Goal: Information Seeking & Learning: Understand process/instructions

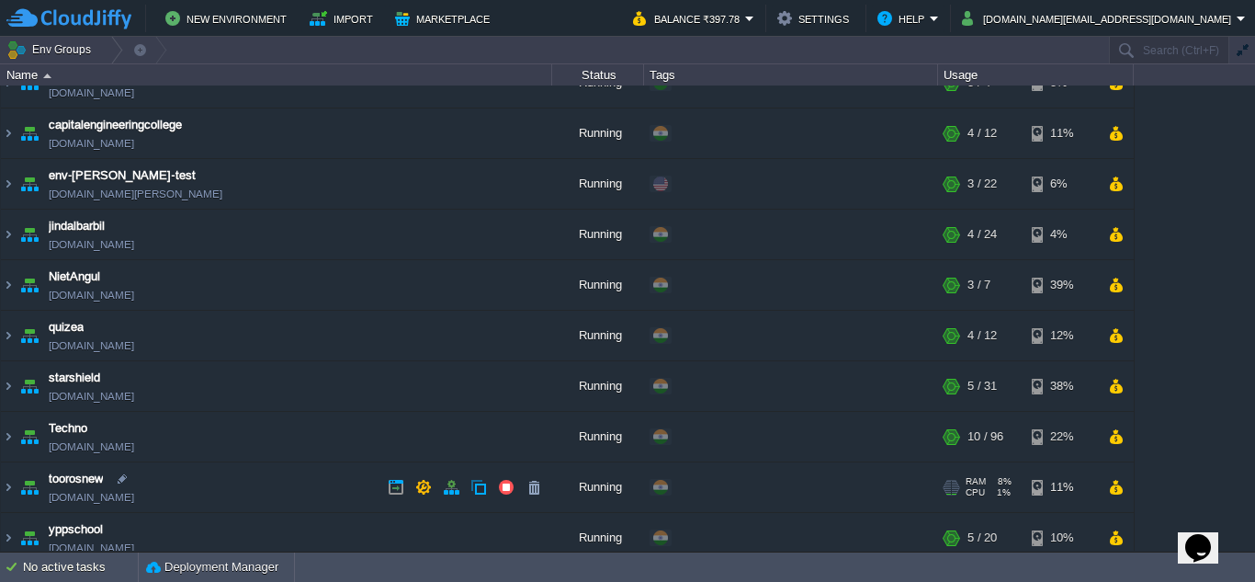
scroll to position [40, 0]
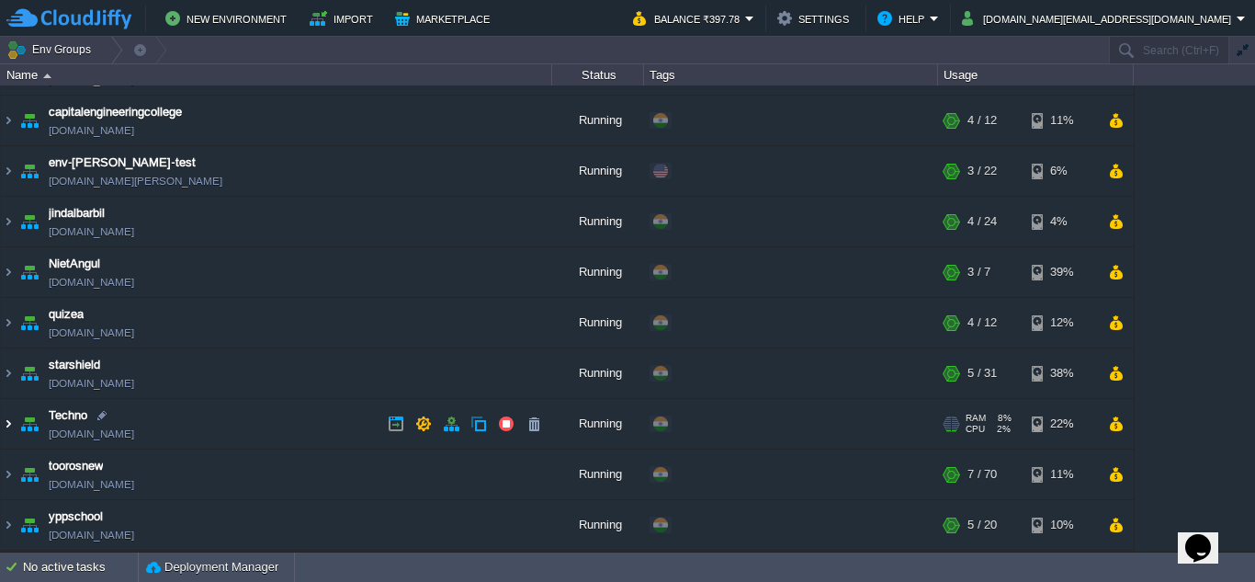
click at [6, 424] on img at bounding box center [8, 424] width 15 height 50
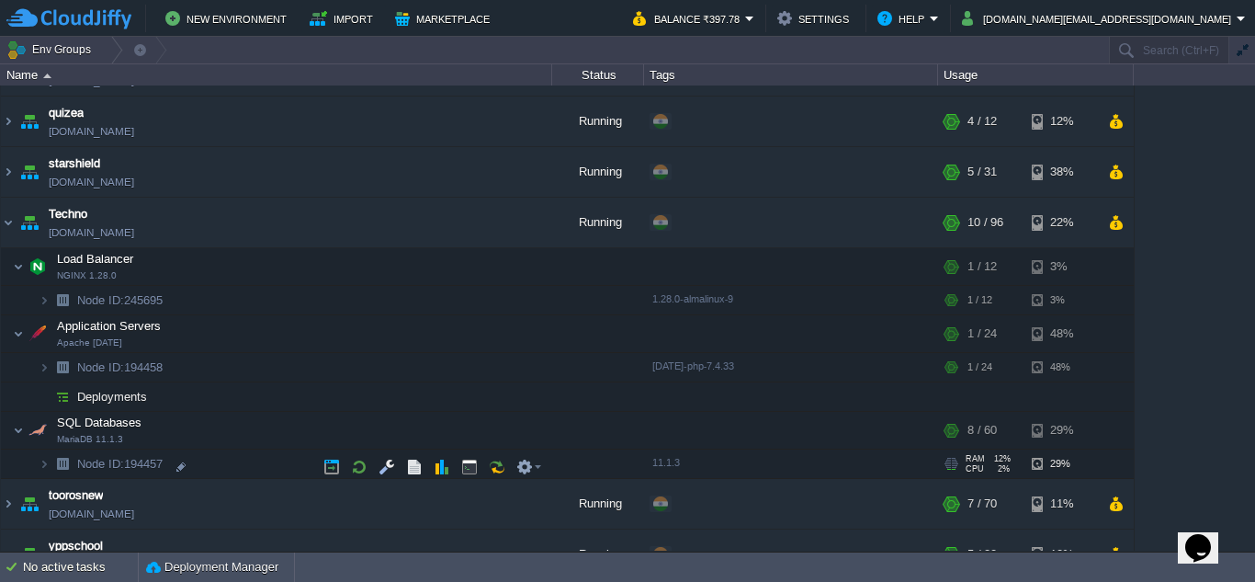
scroll to position [271, 0]
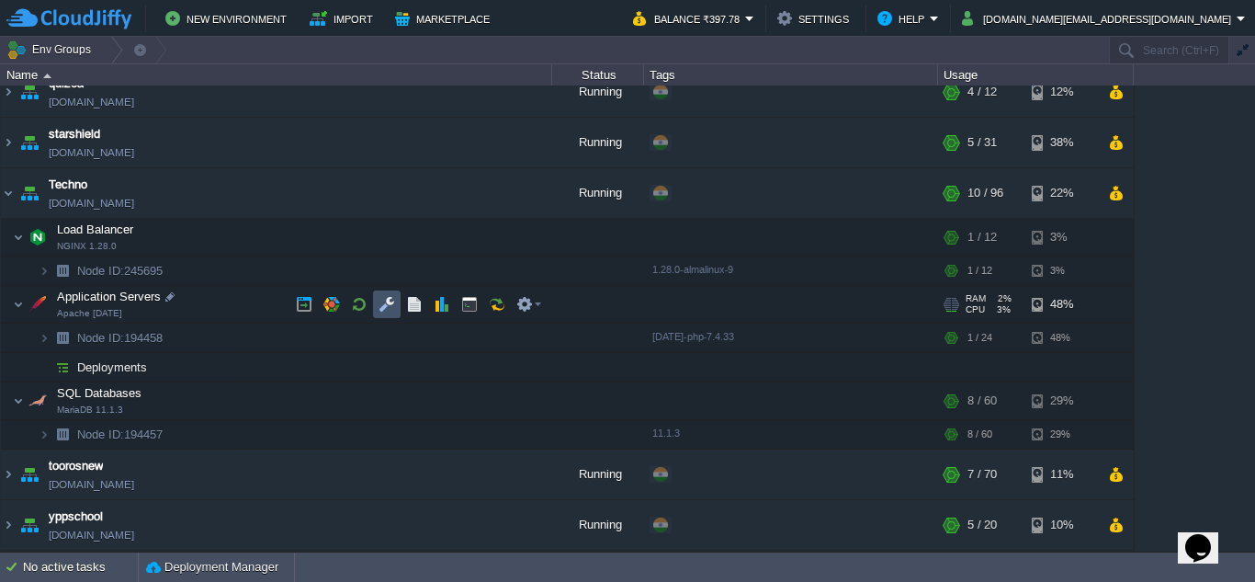
click at [388, 303] on button "button" at bounding box center [387, 304] width 17 height 17
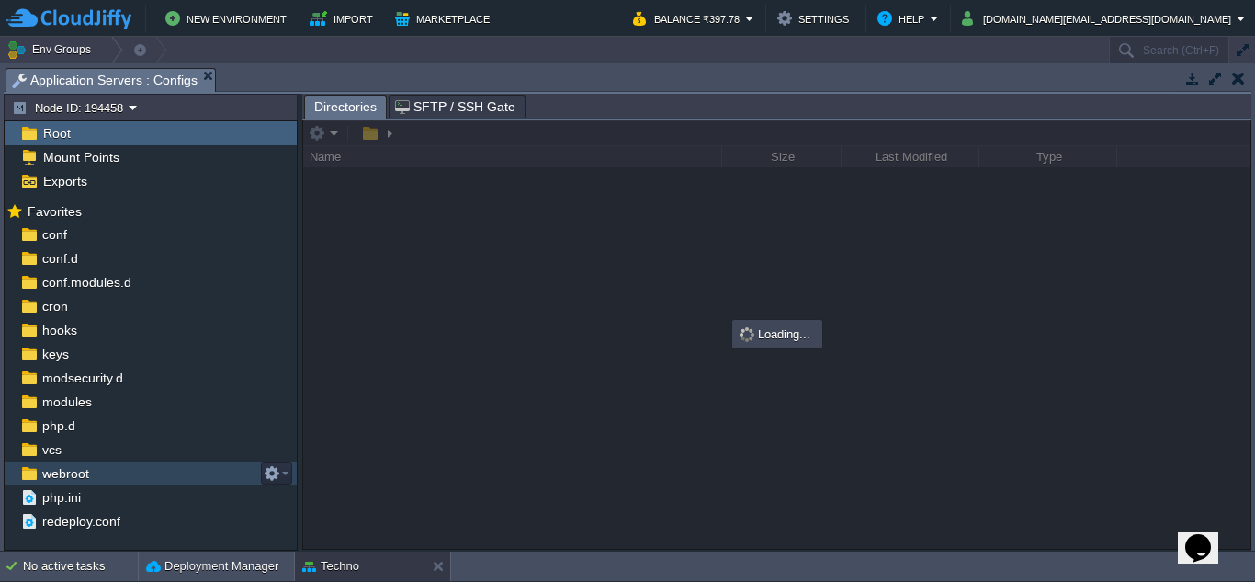
click at [57, 472] on span "webroot" at bounding box center [65, 473] width 53 height 17
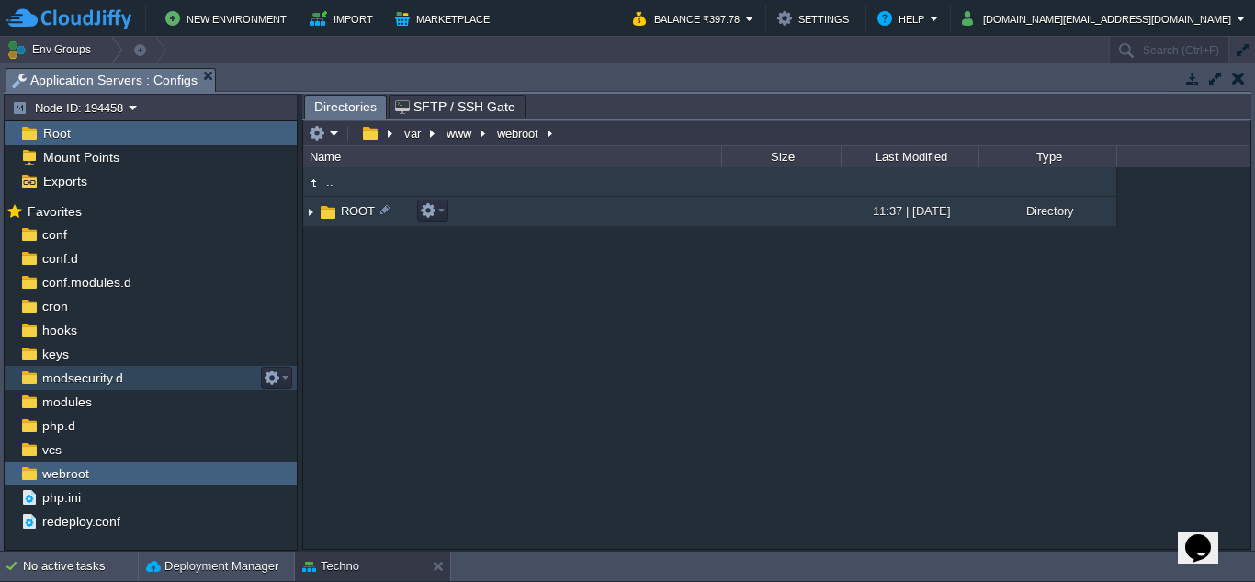
click at [308, 214] on img at bounding box center [310, 212] width 15 height 28
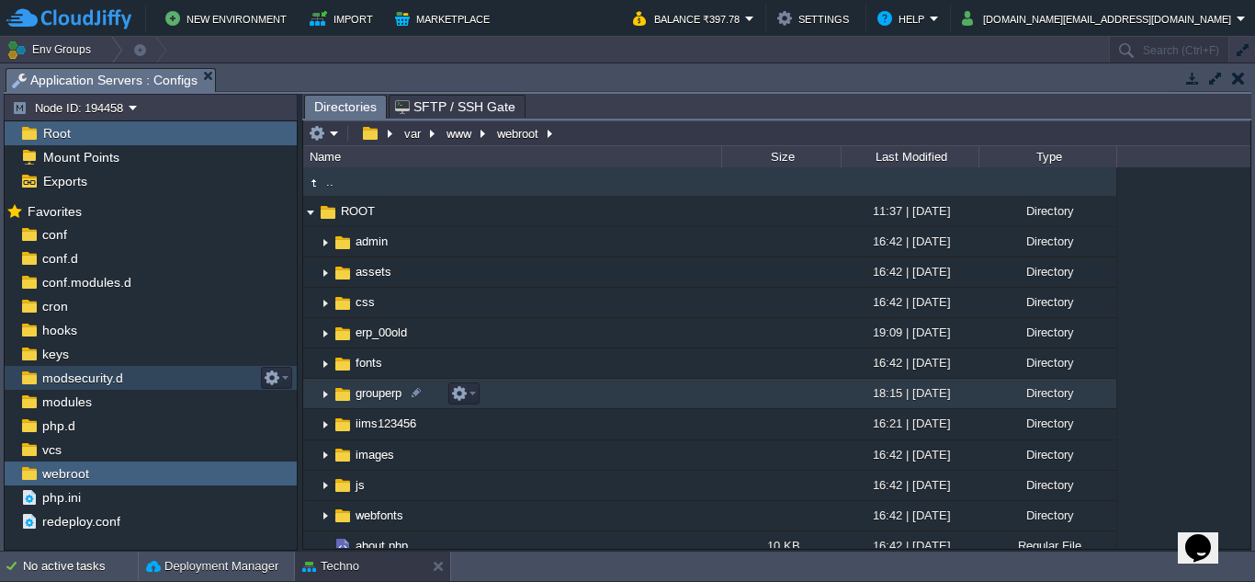
click at [323, 397] on img at bounding box center [325, 393] width 15 height 28
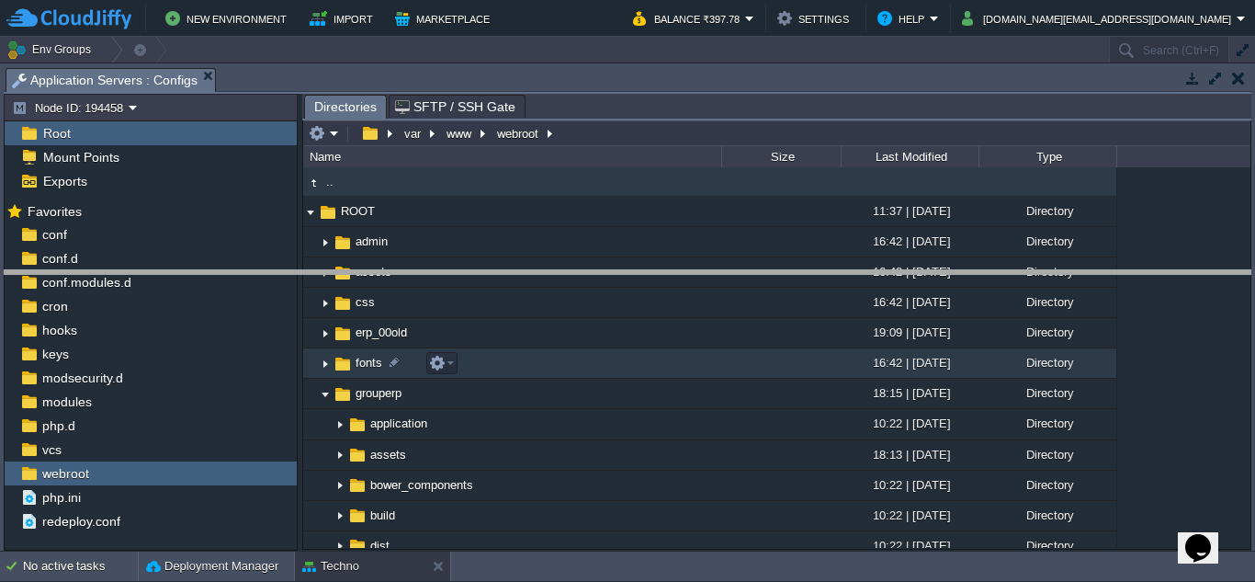
drag, startPoint x: 533, startPoint y: 72, endPoint x: 533, endPoint y: 274, distance: 202.1
click at [533, 274] on body "New Environment Import Marketplace Bonus ₹0.00 Upgrade Account Balance ₹397.78 …" at bounding box center [627, 291] width 1255 height 582
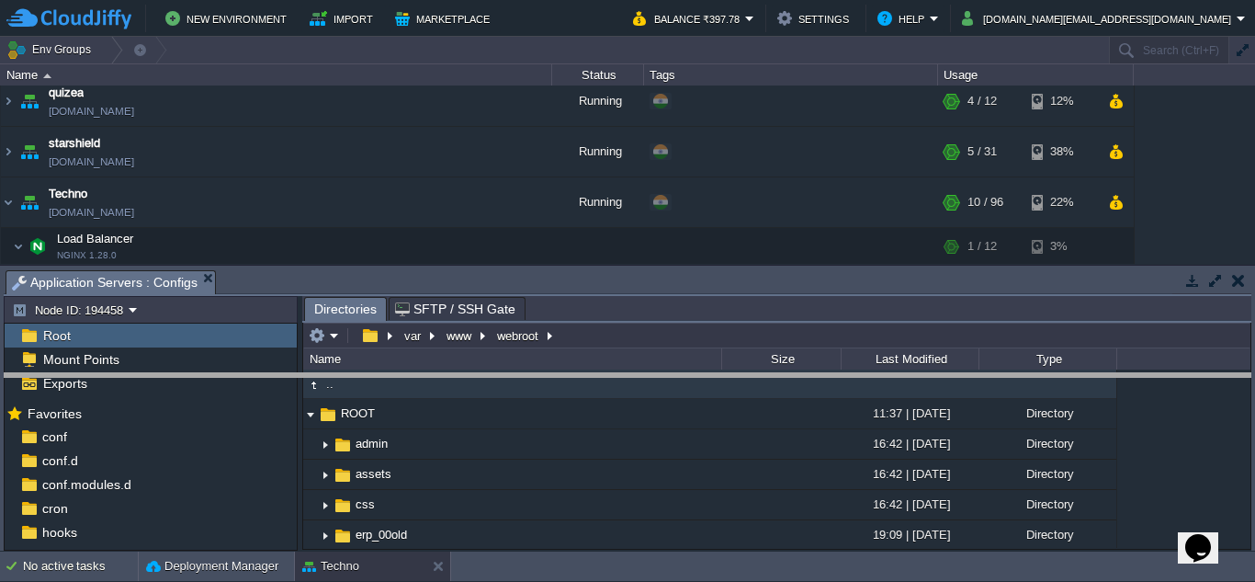
drag, startPoint x: 532, startPoint y: 292, endPoint x: 542, endPoint y: 395, distance: 103.4
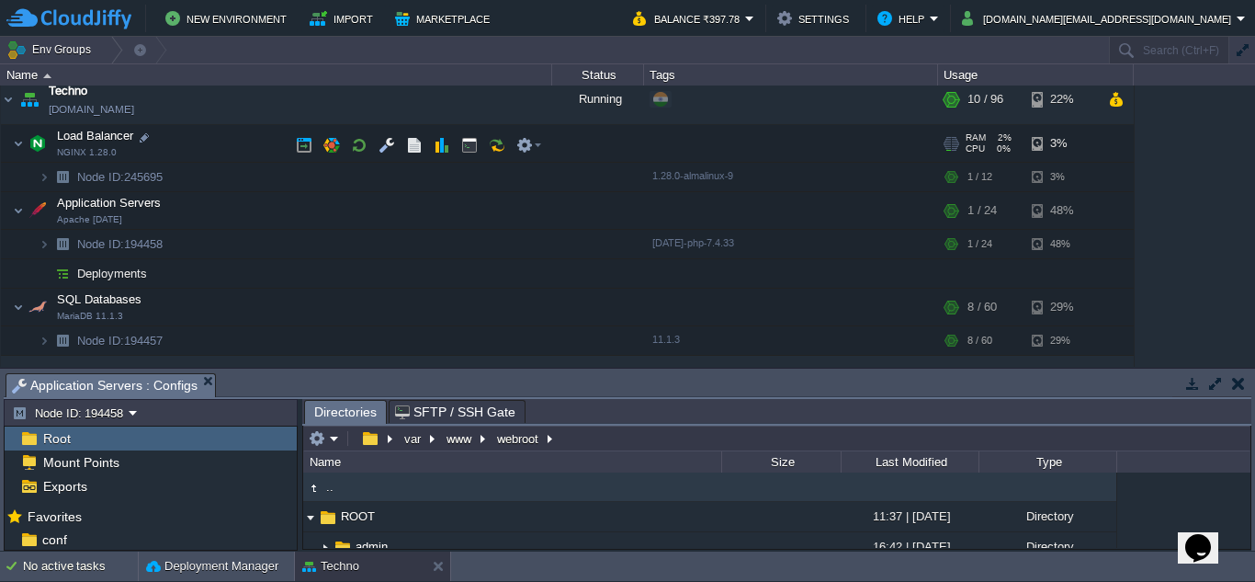
scroll to position [271, 0]
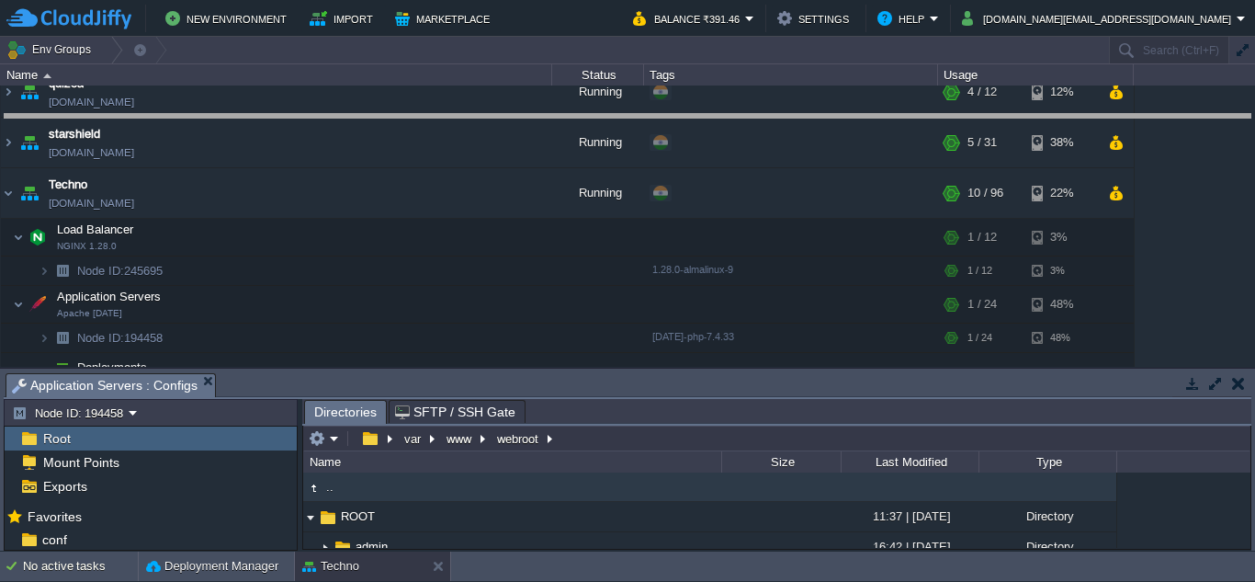
drag, startPoint x: 630, startPoint y: 395, endPoint x: 625, endPoint y: 136, distance: 259.1
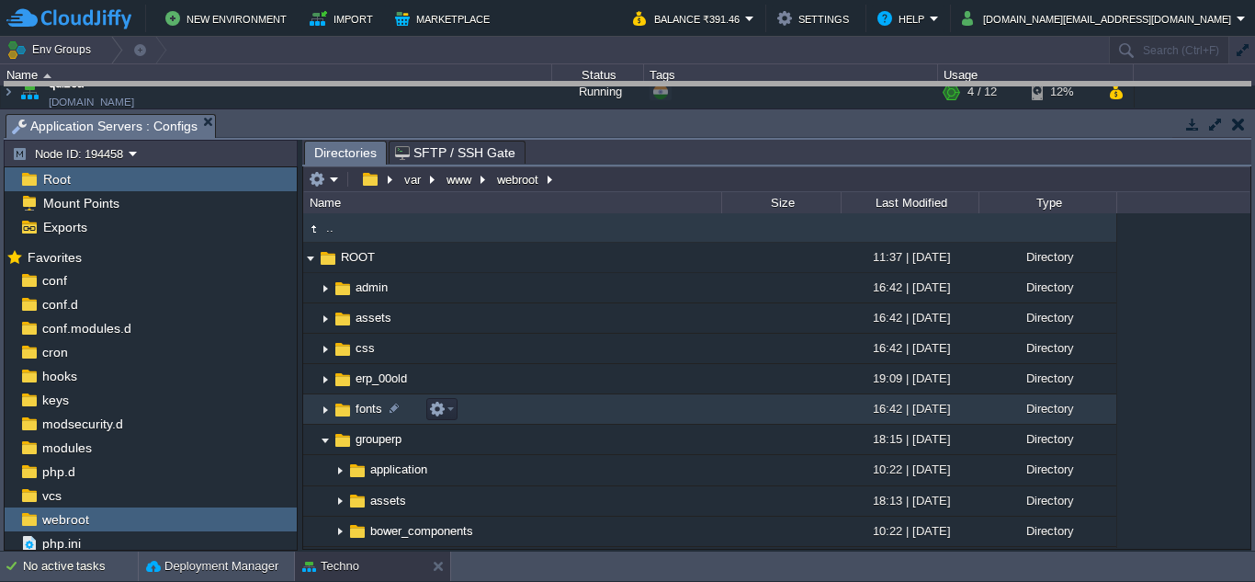
drag, startPoint x: 625, startPoint y: 136, endPoint x: 631, endPoint y: 104, distance: 32.8
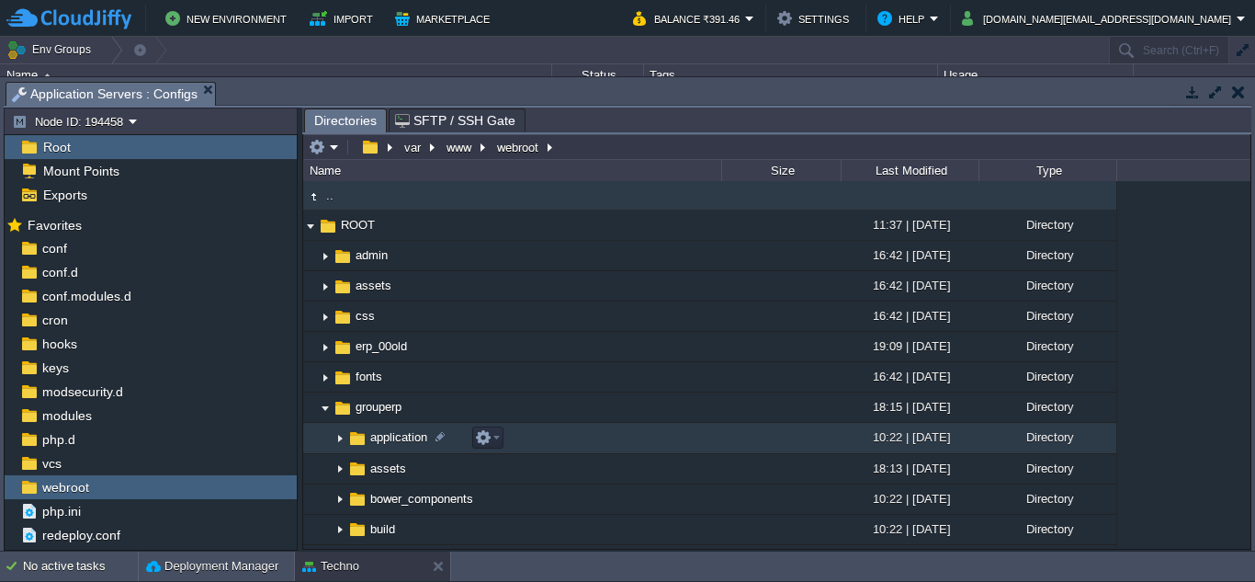
click at [341, 438] on img at bounding box center [340, 438] width 15 height 28
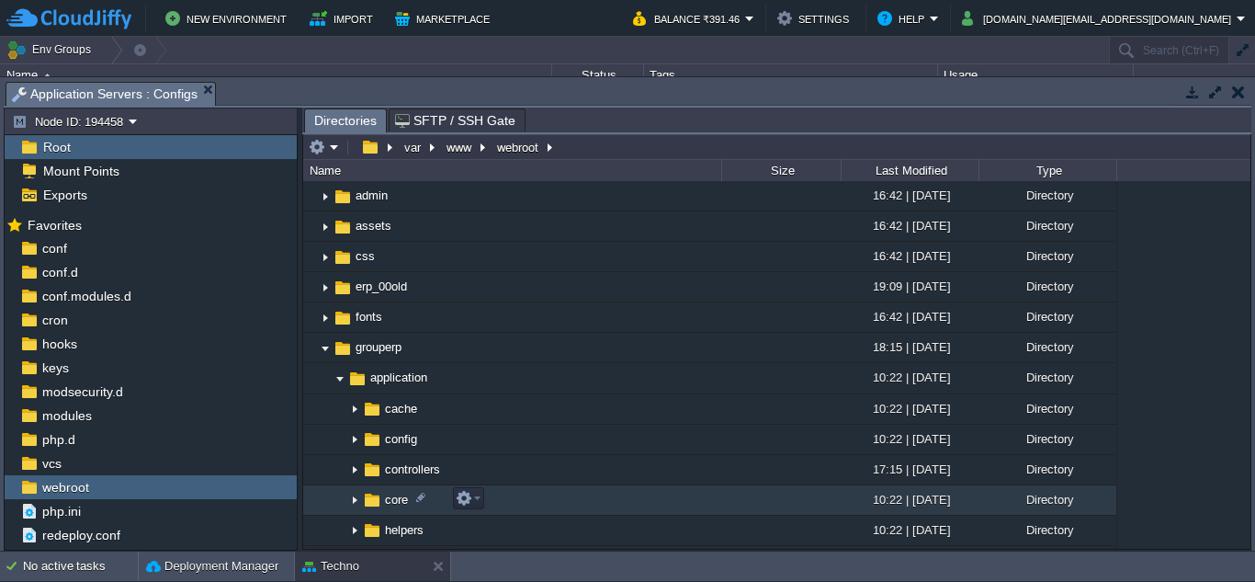
scroll to position [184, 0]
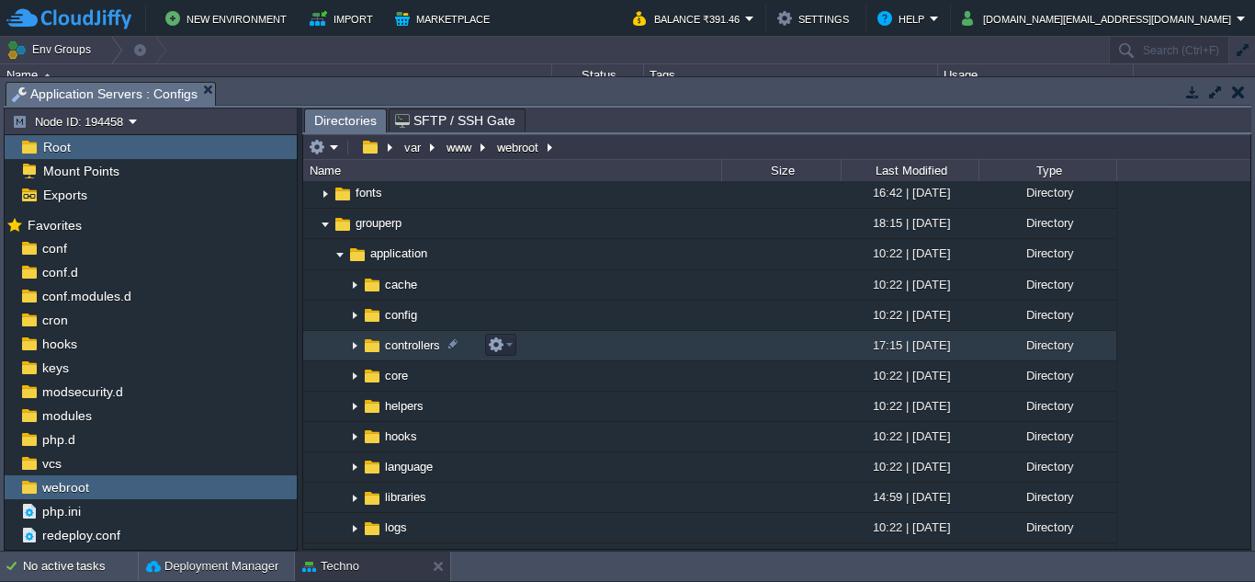
click at [356, 348] on img at bounding box center [354, 346] width 15 height 28
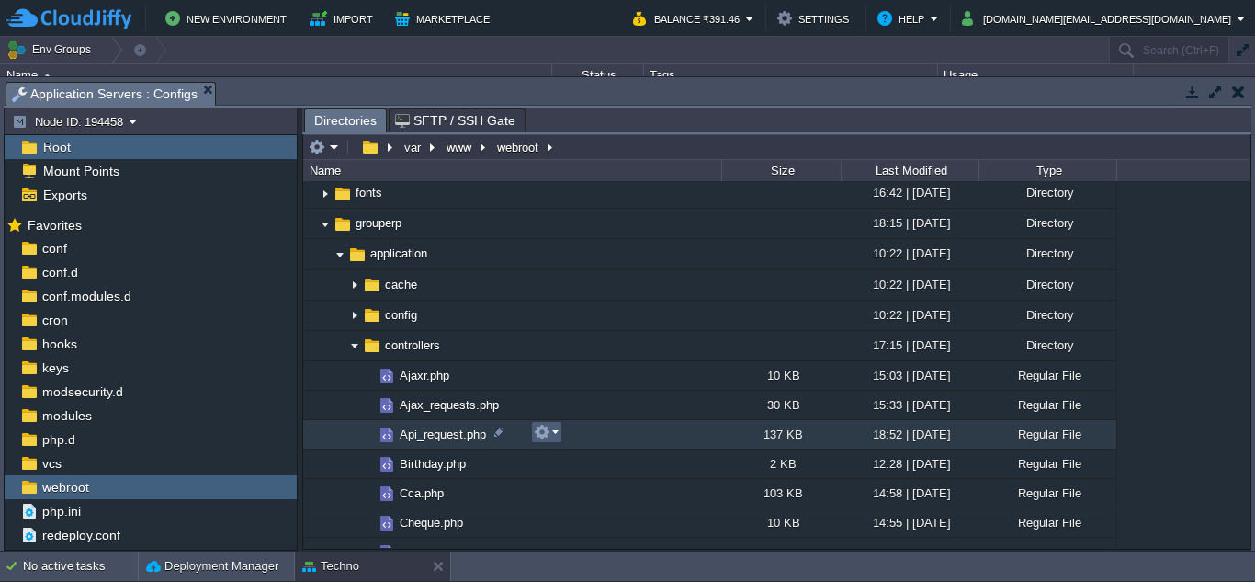
click at [556, 435] on em at bounding box center [546, 432] width 25 height 17
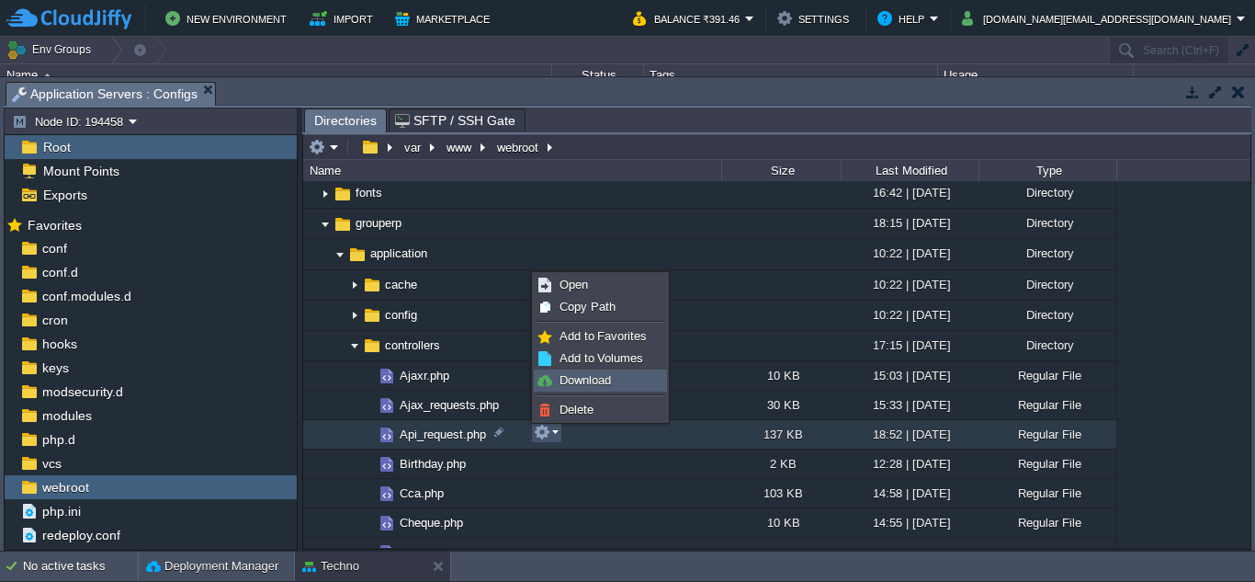
click at [580, 379] on span "Download" at bounding box center [584, 380] width 51 height 14
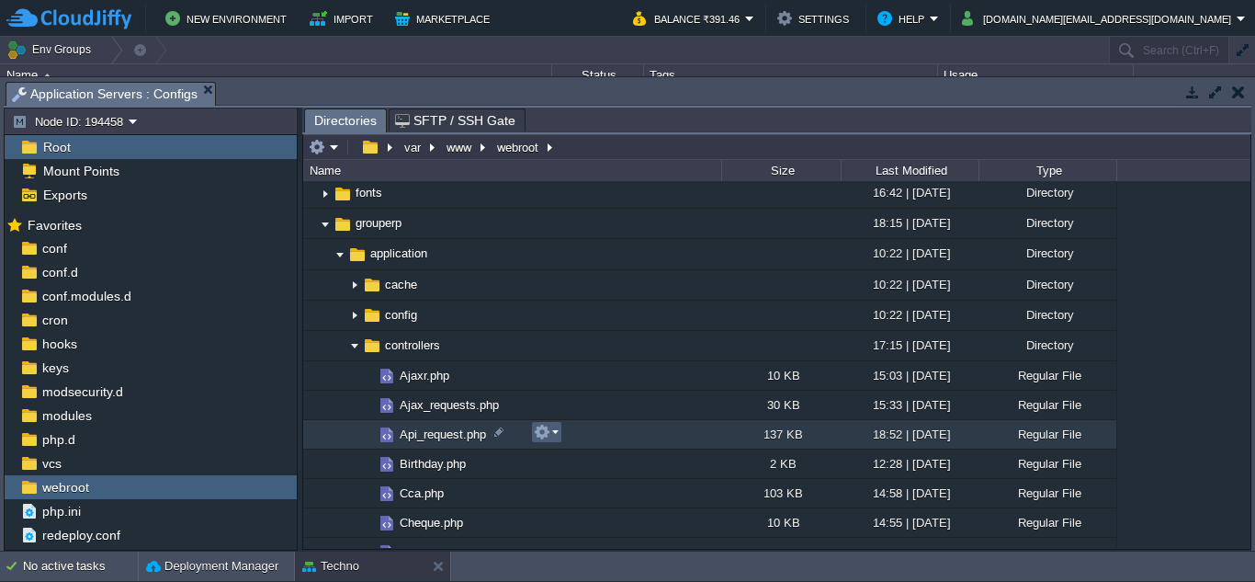
click at [558, 432] on em at bounding box center [546, 432] width 25 height 17
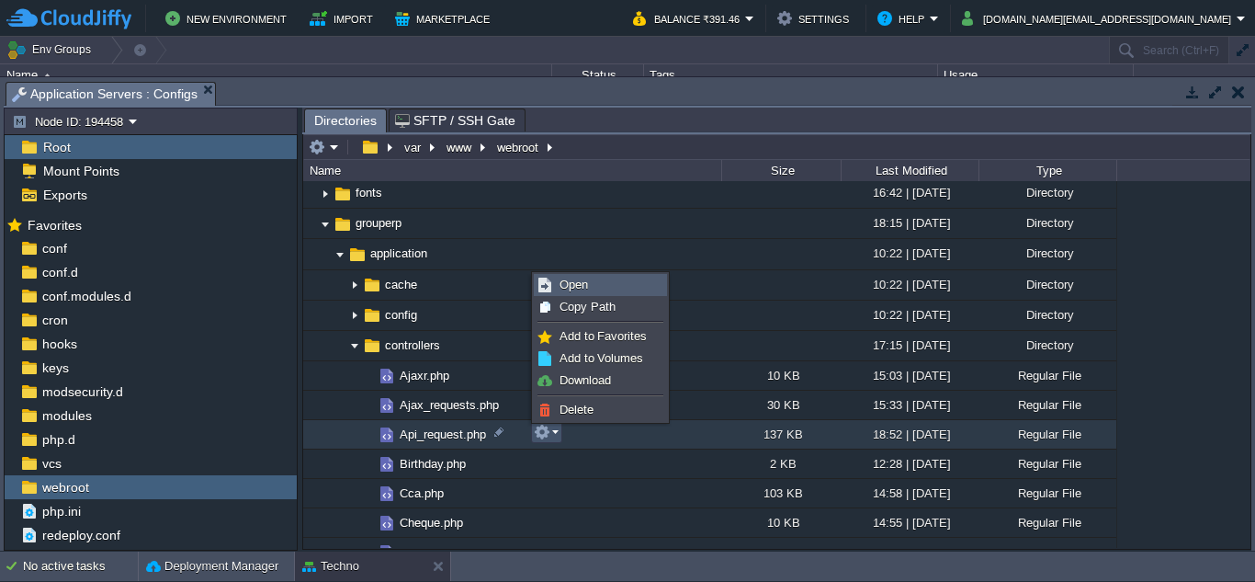
click at [580, 281] on span "Open" at bounding box center [573, 284] width 28 height 14
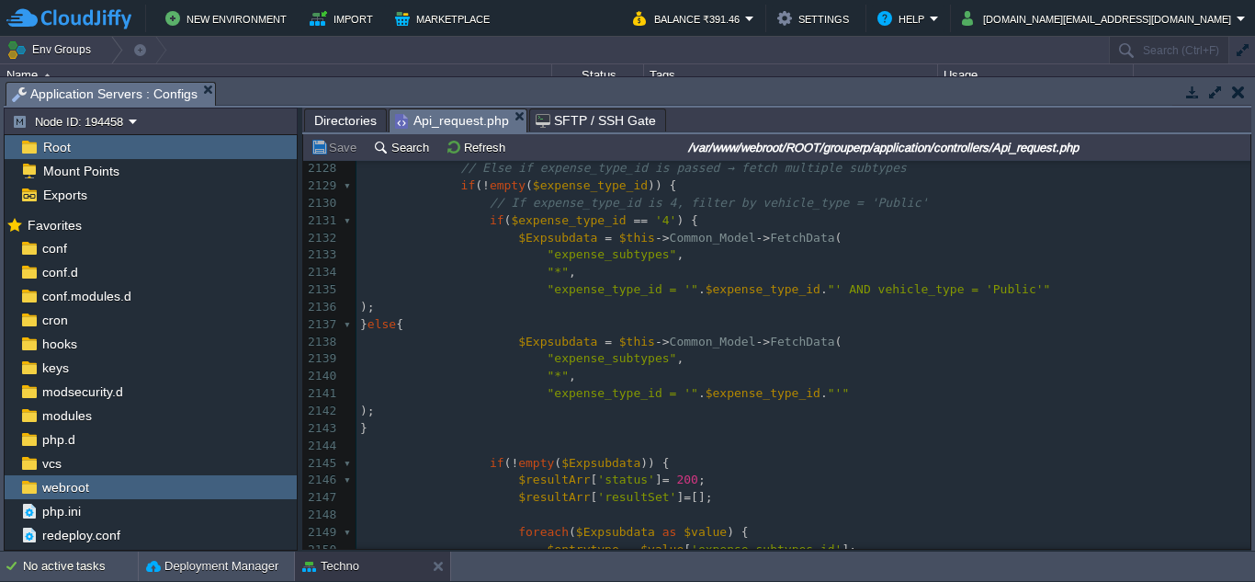
scroll to position [39579, 0]
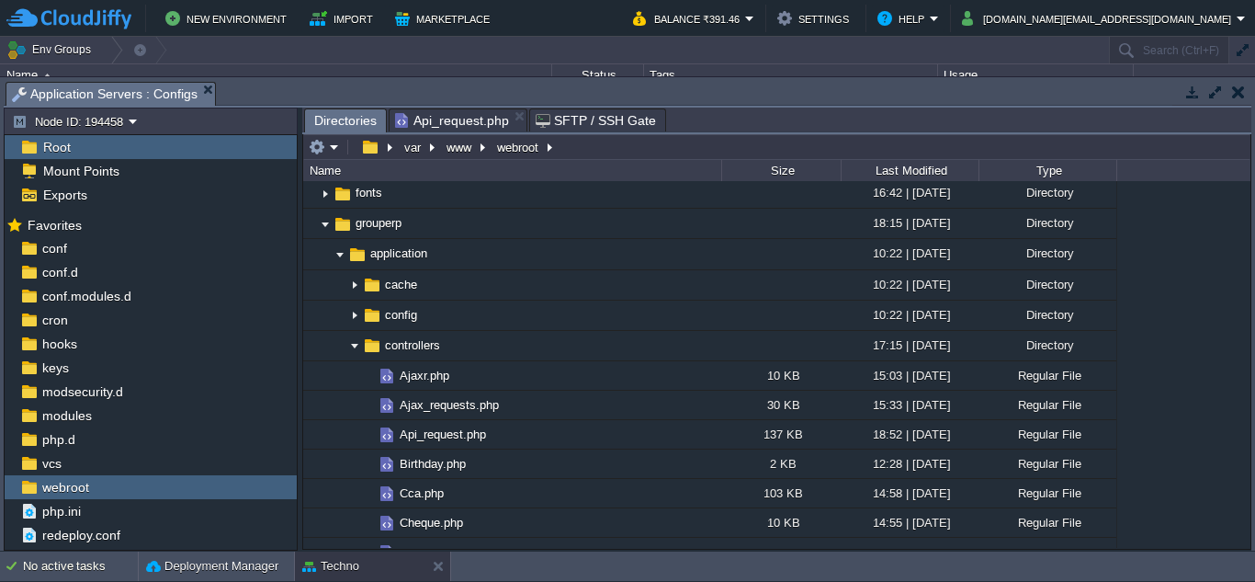
click at [348, 120] on span "Directories" at bounding box center [345, 120] width 62 height 23
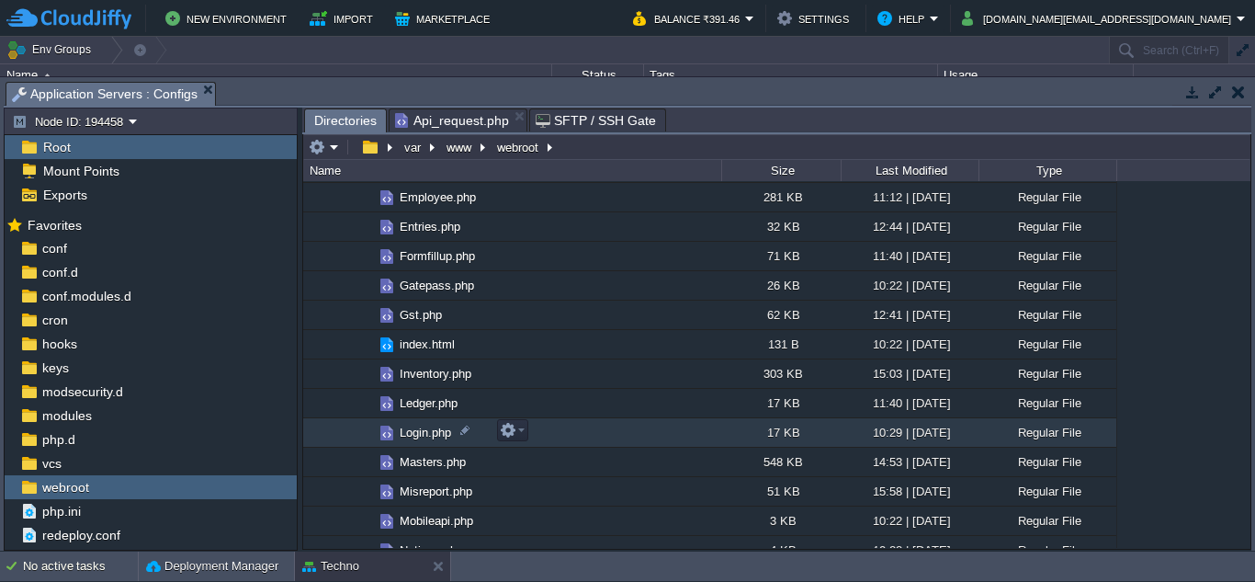
scroll to position [735, 0]
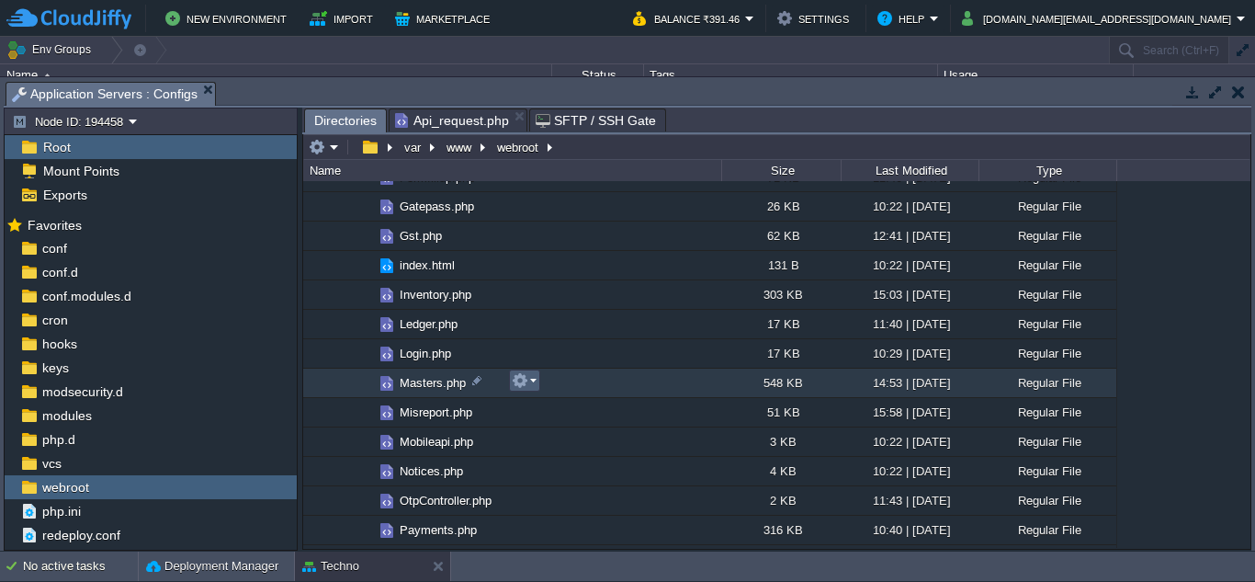
click at [528, 381] on em at bounding box center [524, 380] width 25 height 17
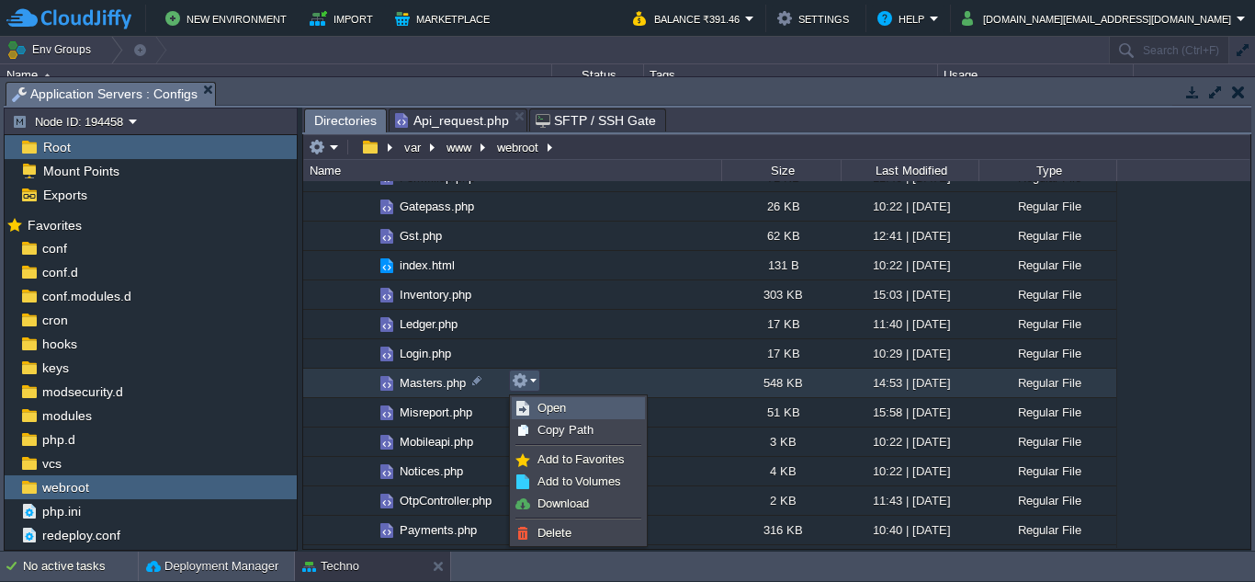
click at [555, 411] on span "Open" at bounding box center [551, 408] width 28 height 14
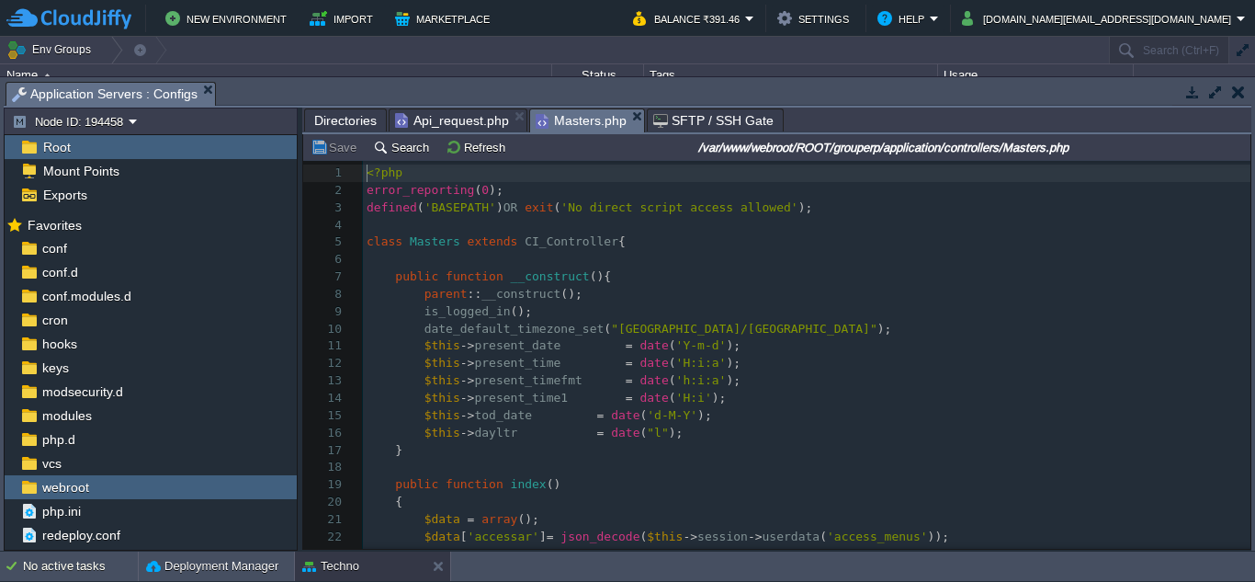
scroll to position [8, 0]
click at [400, 149] on button "Search" at bounding box center [404, 147] width 62 height 17
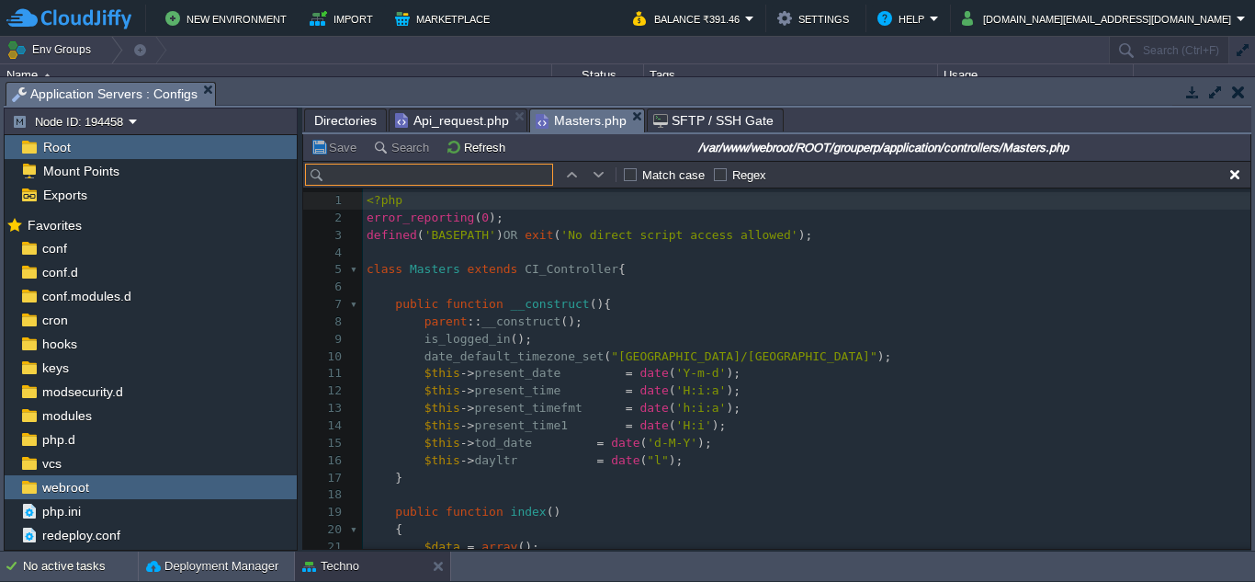
scroll to position [28, 0]
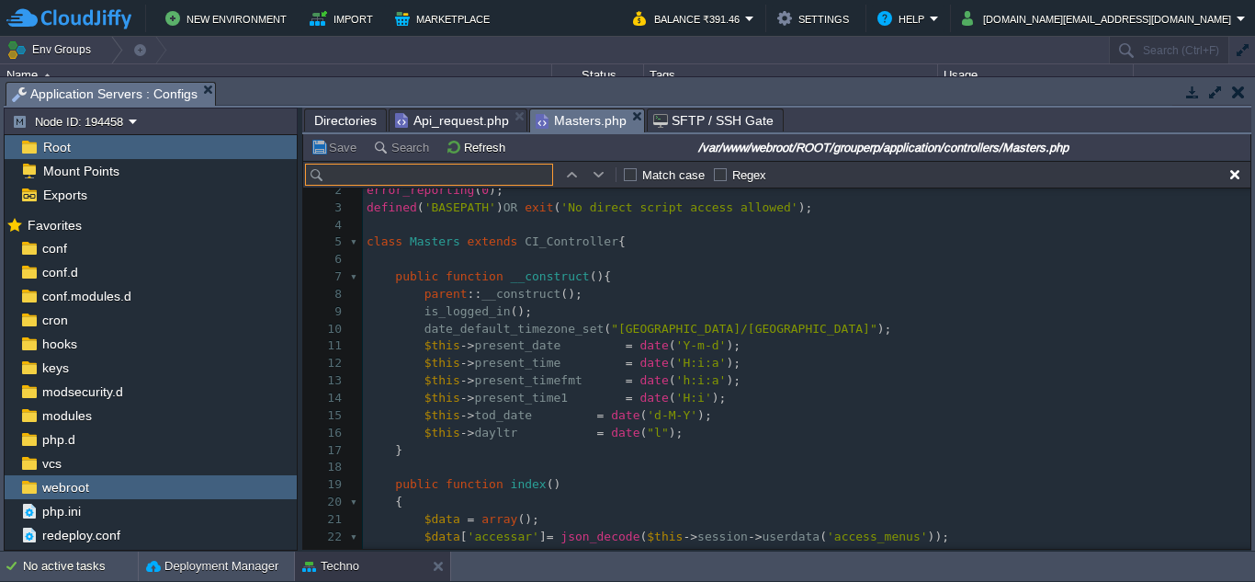
paste input "expense_subtypes"
click at [395, 183] on input "expense_subtypes" at bounding box center [429, 175] width 248 height 22
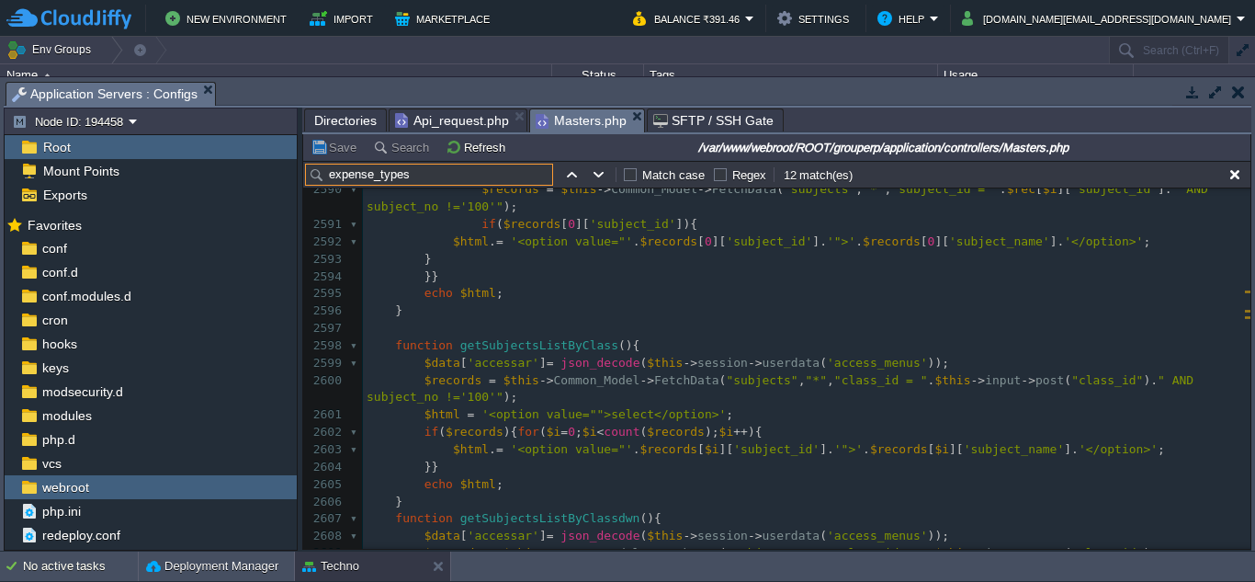
scroll to position [55105, 0]
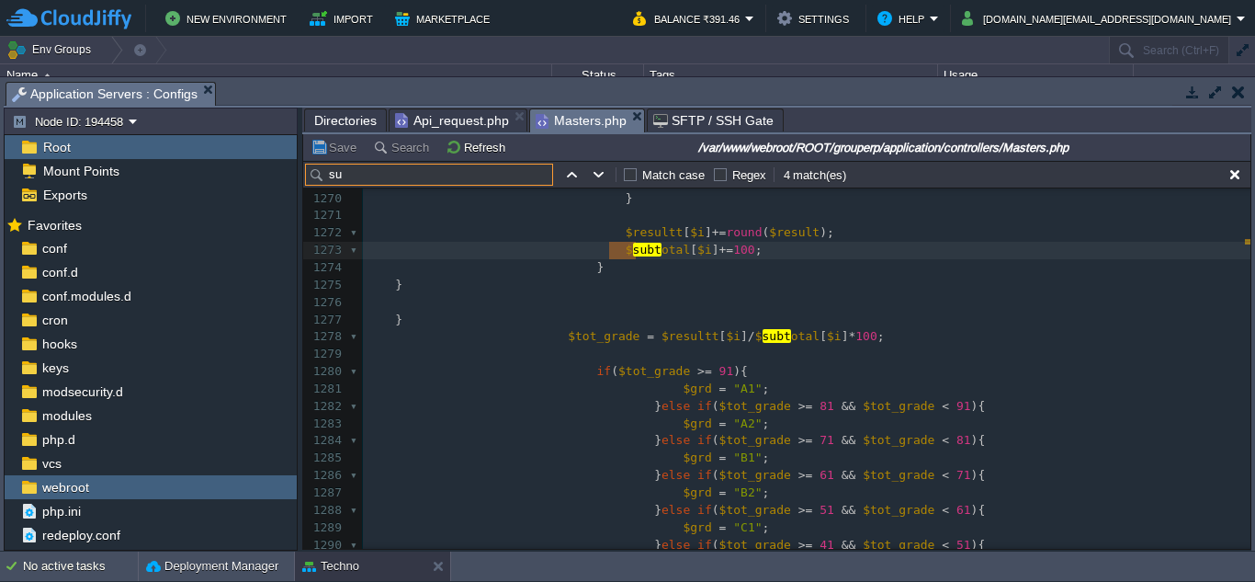
type input "s"
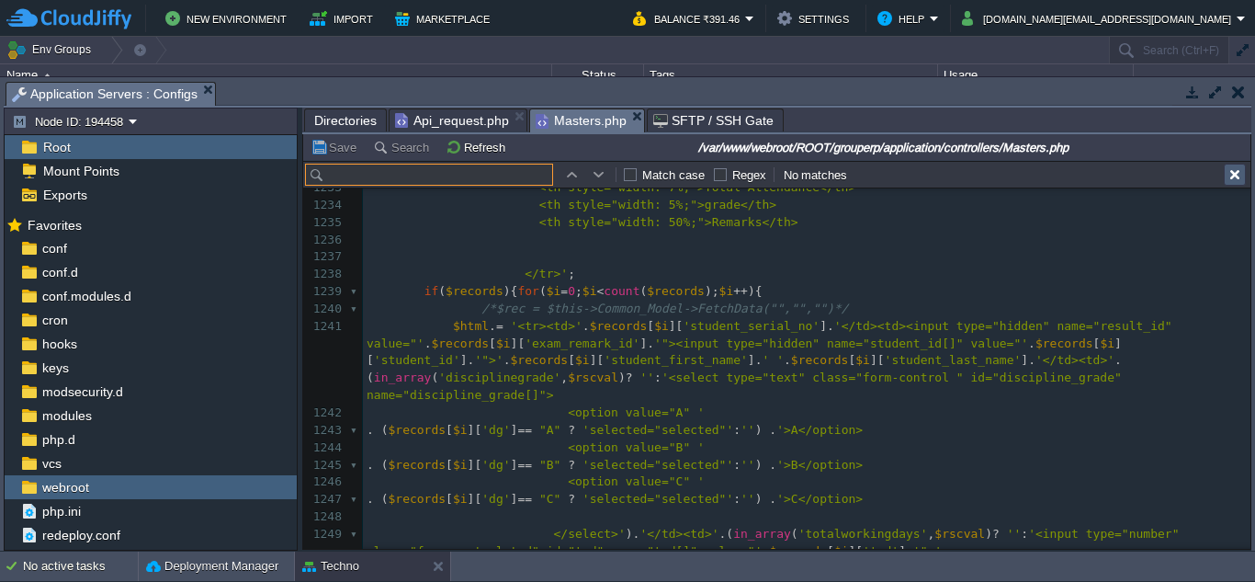
click at [1239, 176] on button "button" at bounding box center [1234, 174] width 17 height 17
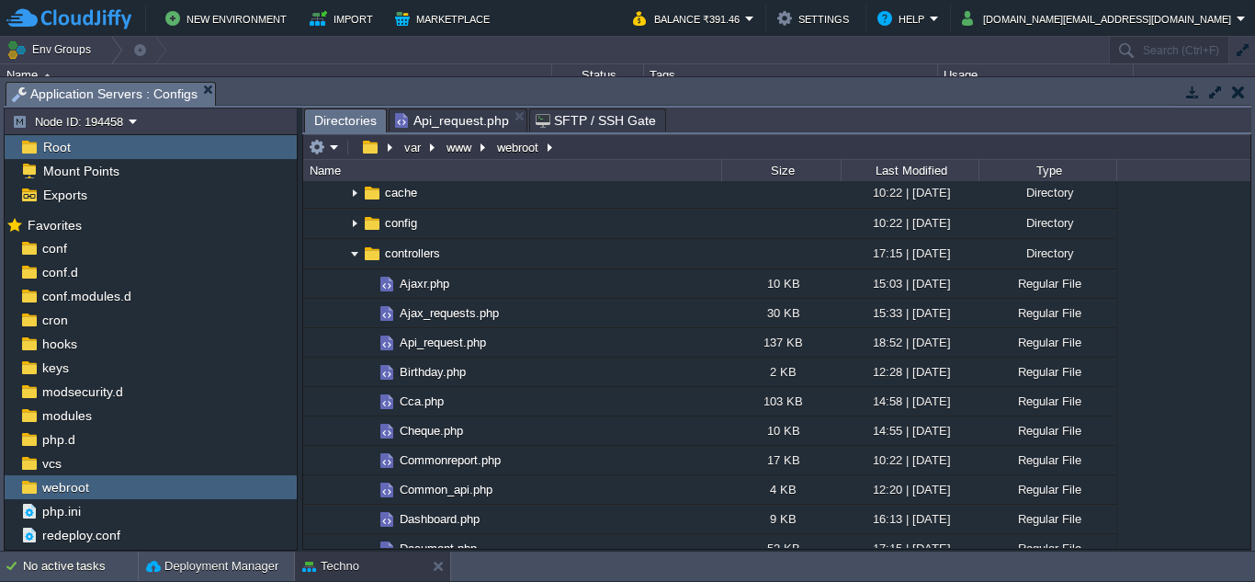
scroll to position [0, 0]
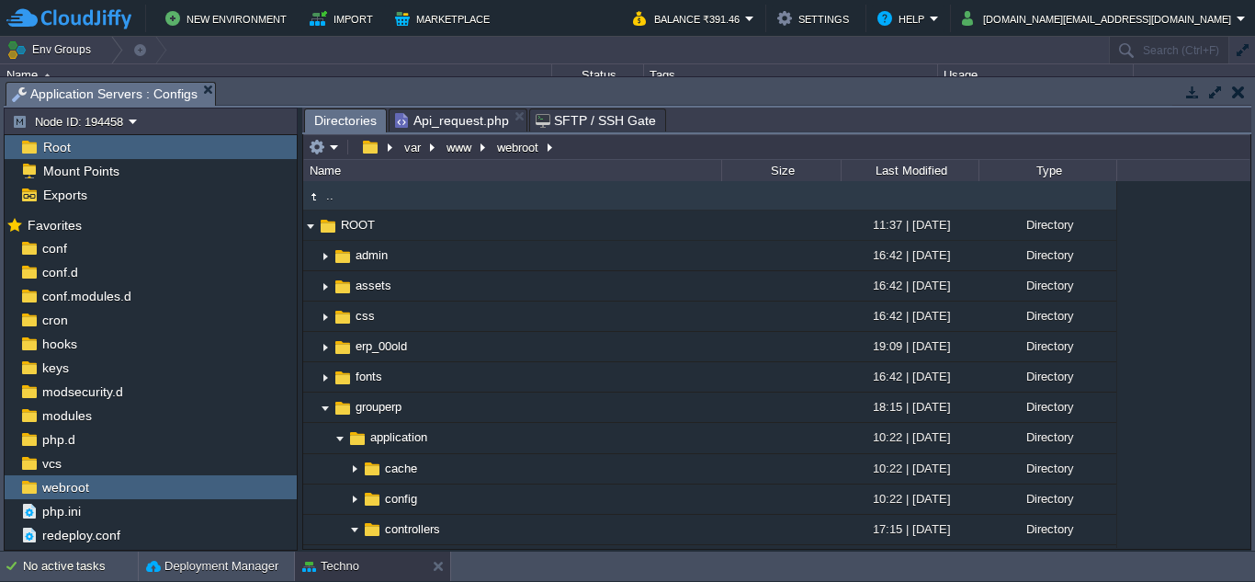
click at [470, 119] on span "Api_request.php" at bounding box center [452, 120] width 114 height 22
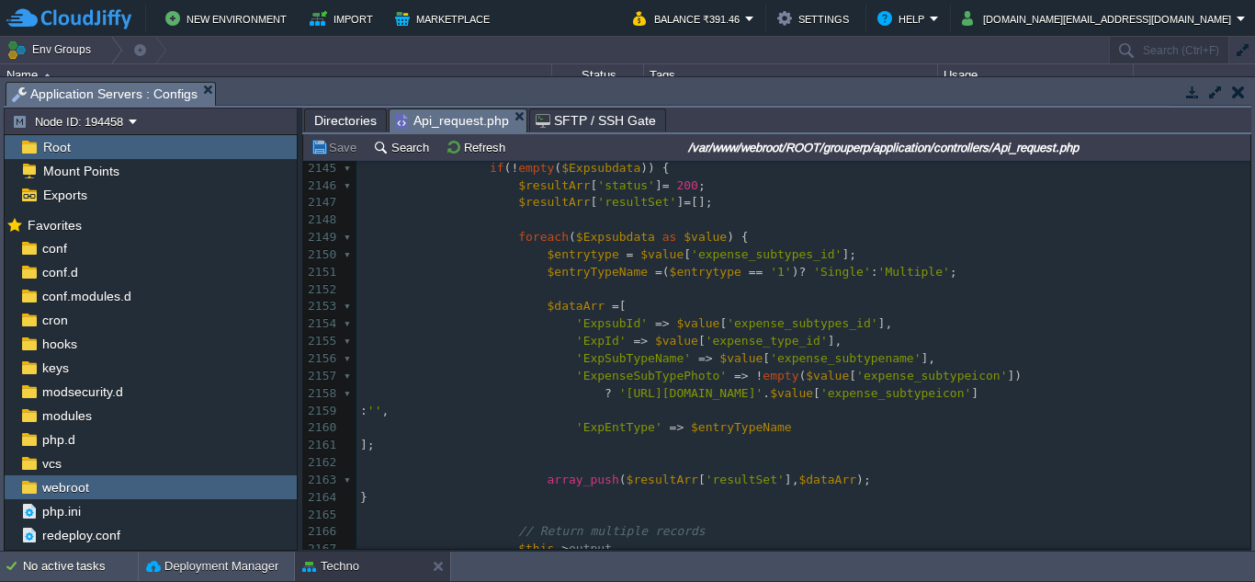
scroll to position [39929, 0]
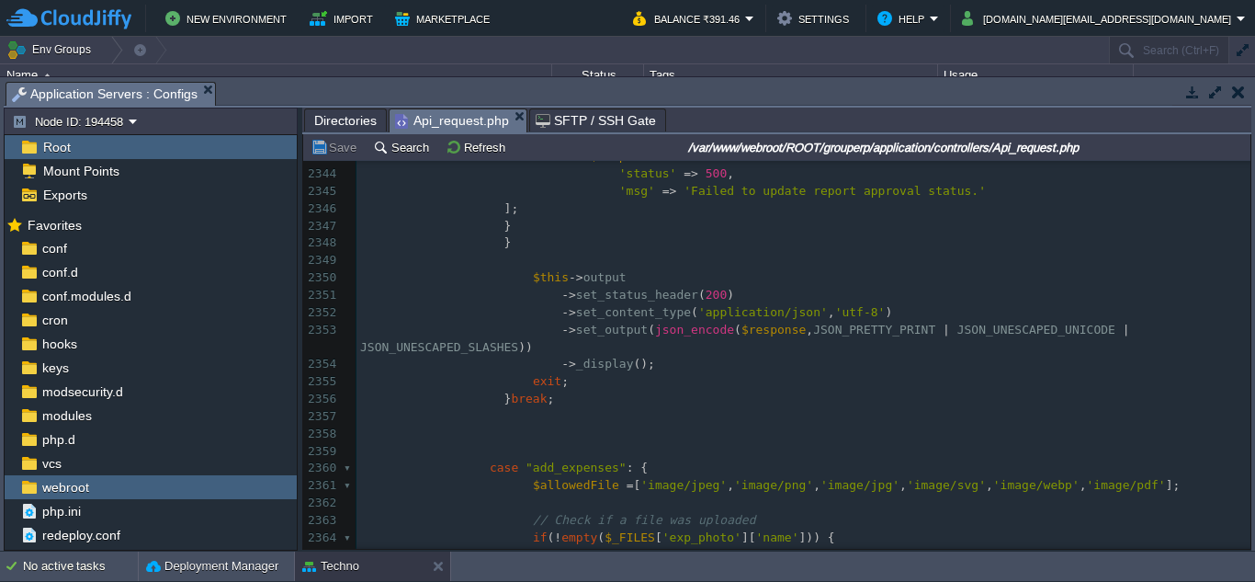
click at [592, 390] on pre "} break ;" at bounding box center [803, 398] width 894 height 17
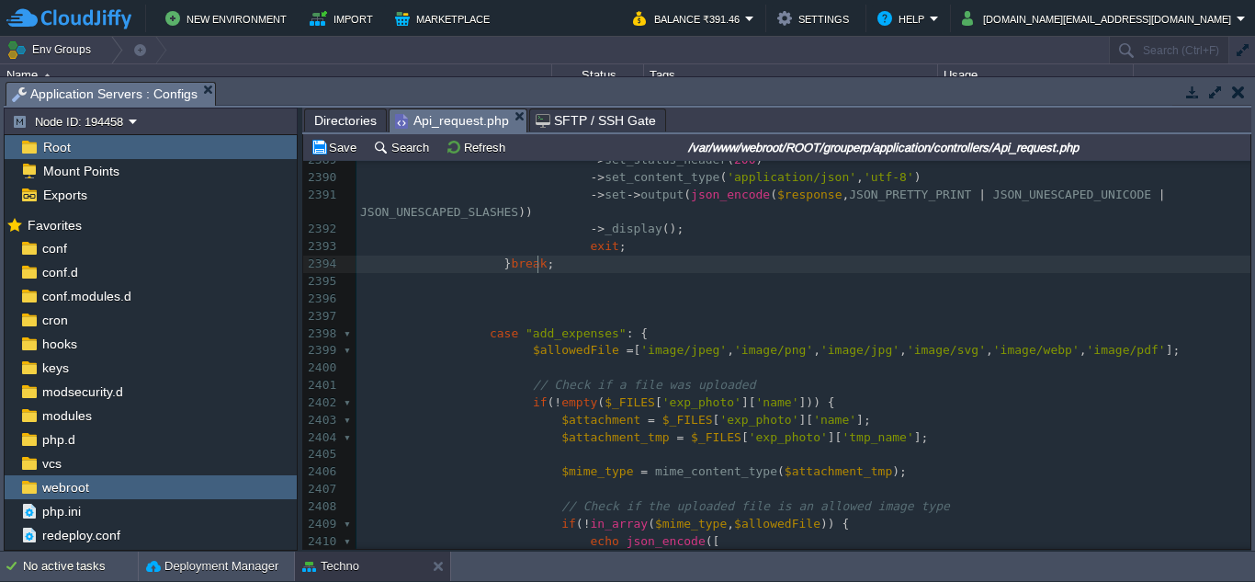
click at [626, 269] on pre "} break ;" at bounding box center [803, 263] width 894 height 17
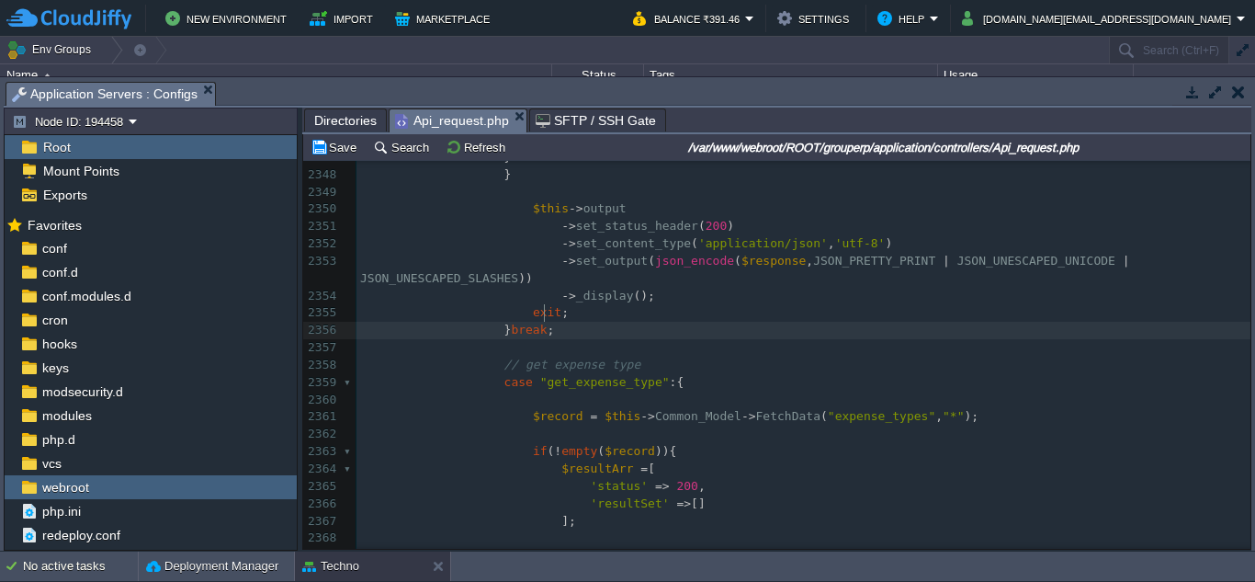
click at [593, 322] on pre "} break ;" at bounding box center [803, 330] width 894 height 17
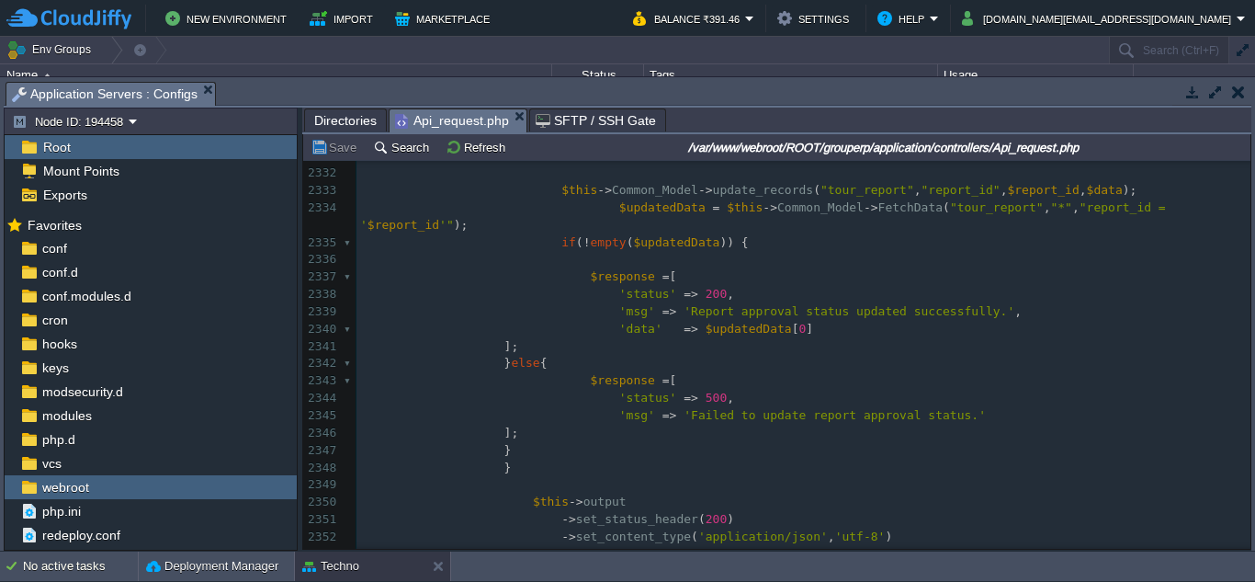
scroll to position [43398, 0]
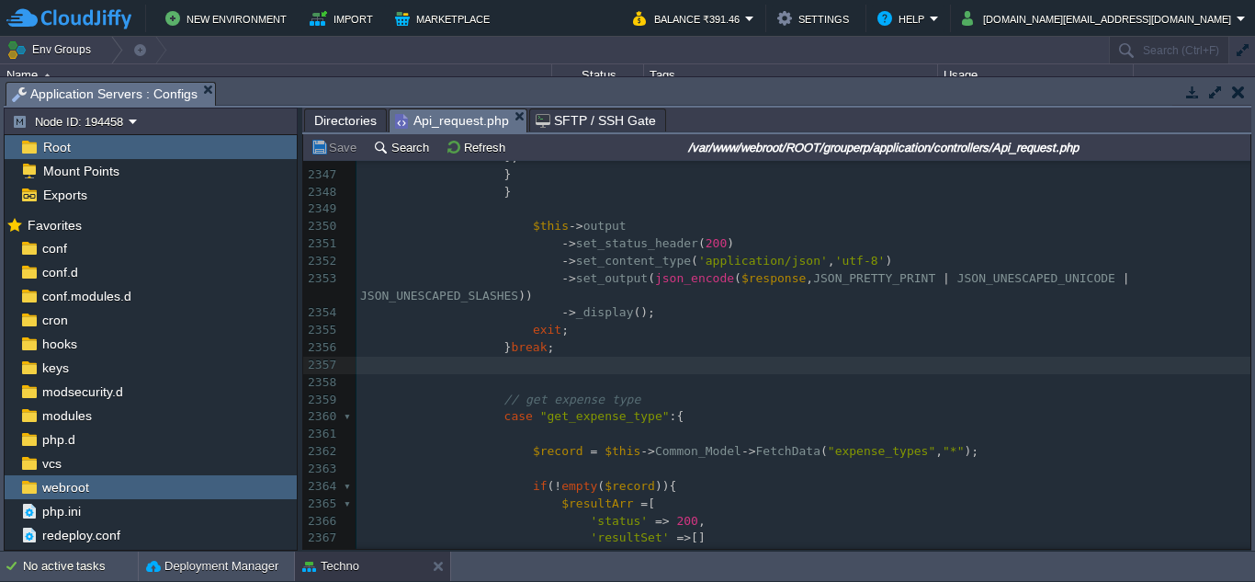
click at [584, 387] on div "xxxxxxxxxx 2321 $approve_reject_by = $_REQUEST [ 'approve_reject_by' ] ?? null …" at bounding box center [803, 149] width 894 height 900
type textarea "get_expense_type"
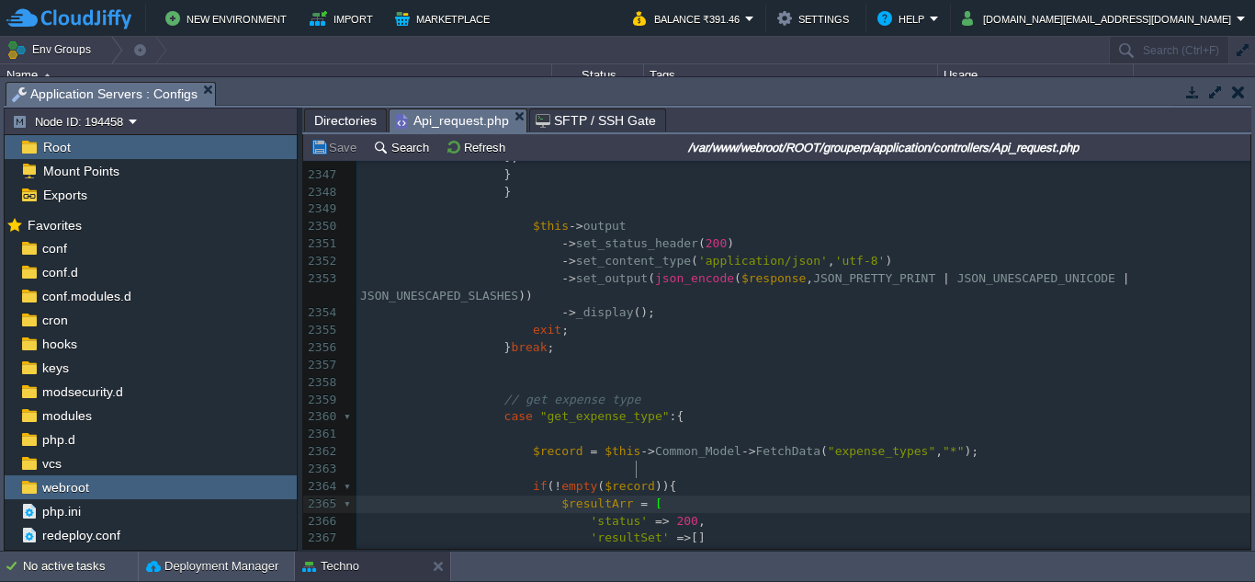
click at [740, 460] on pre at bounding box center [803, 468] width 894 height 17
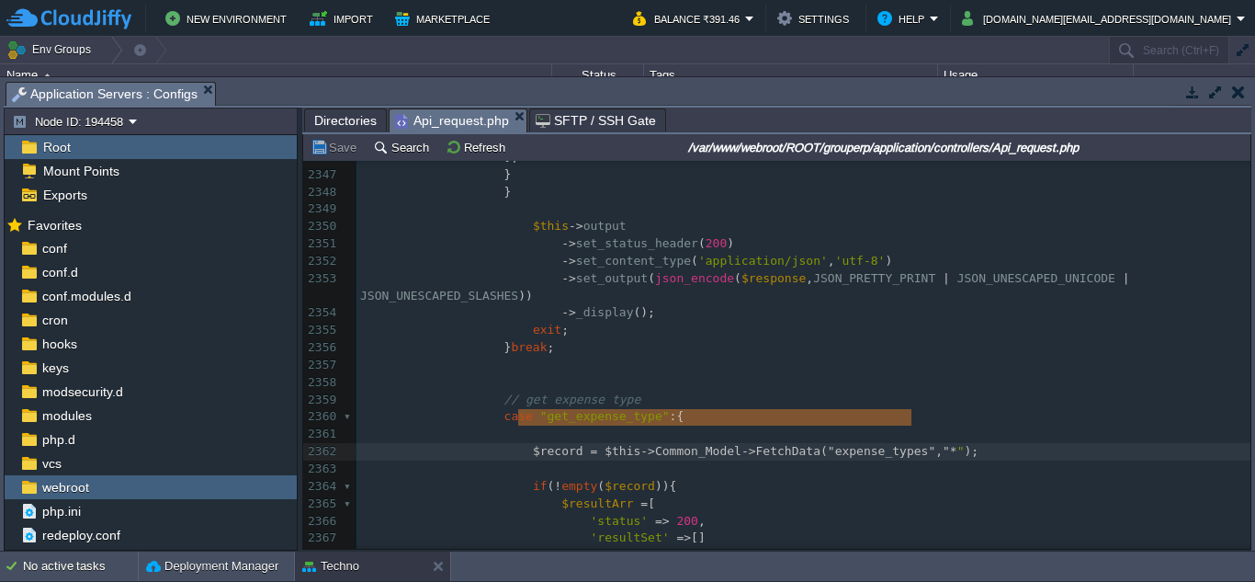
type textarea "$record = $this->Common_Model->FetchData("expense_types", "*");"
drag, startPoint x: 517, startPoint y: 419, endPoint x: 916, endPoint y: 415, distance: 398.7
click at [965, 408] on pre "case "get_expense_type" :{" at bounding box center [803, 416] width 894 height 17
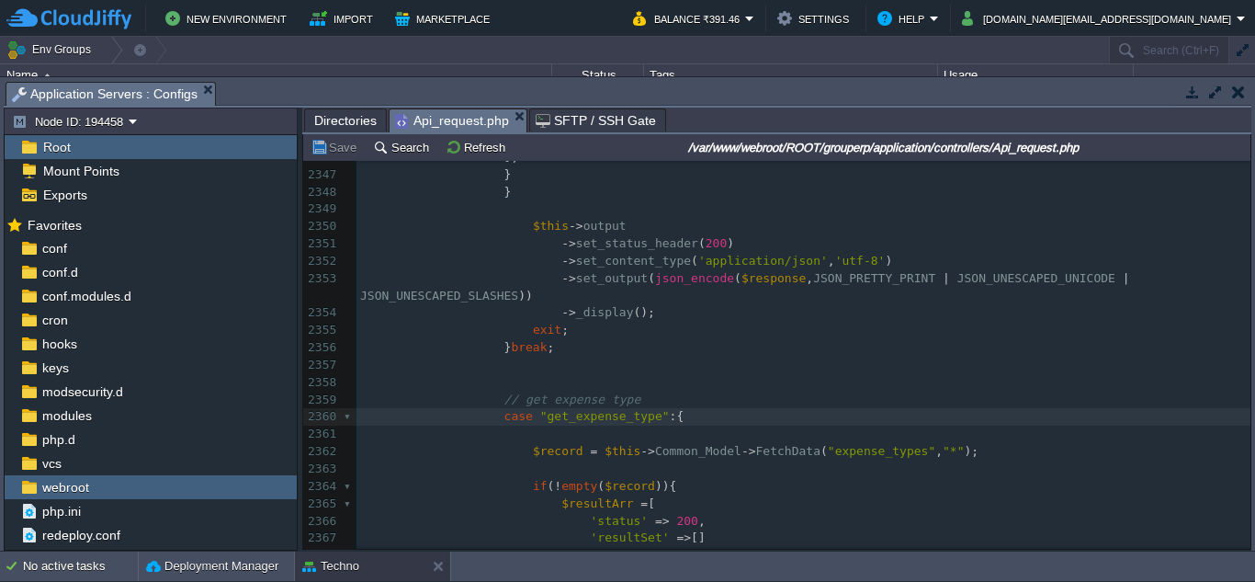
click at [338, 115] on span "Directories" at bounding box center [345, 120] width 62 height 22
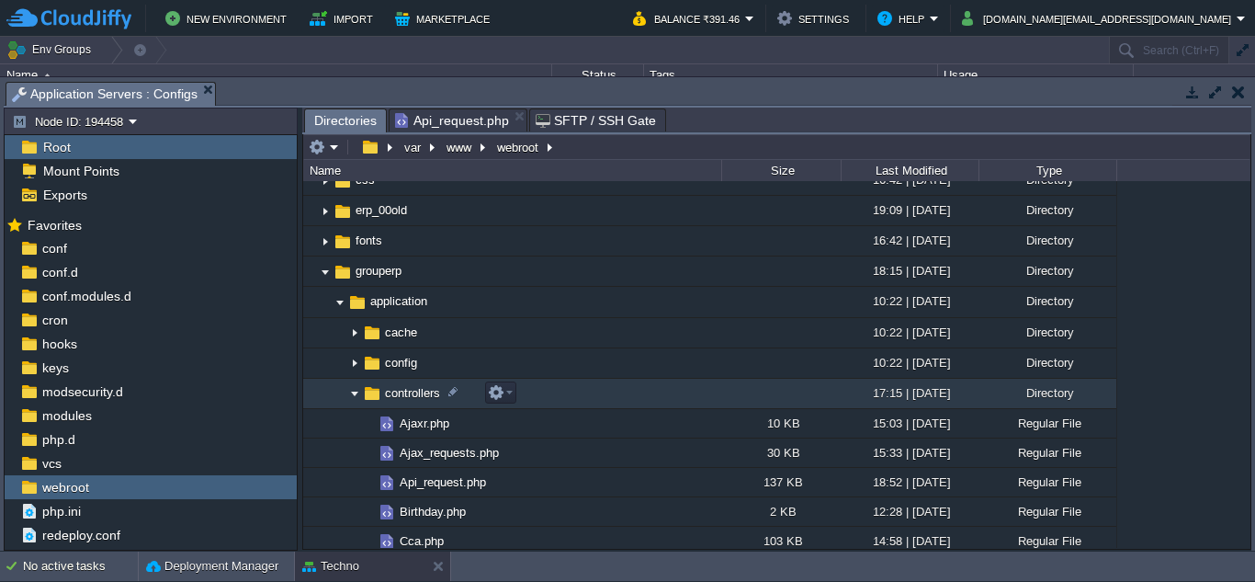
scroll to position [184, 0]
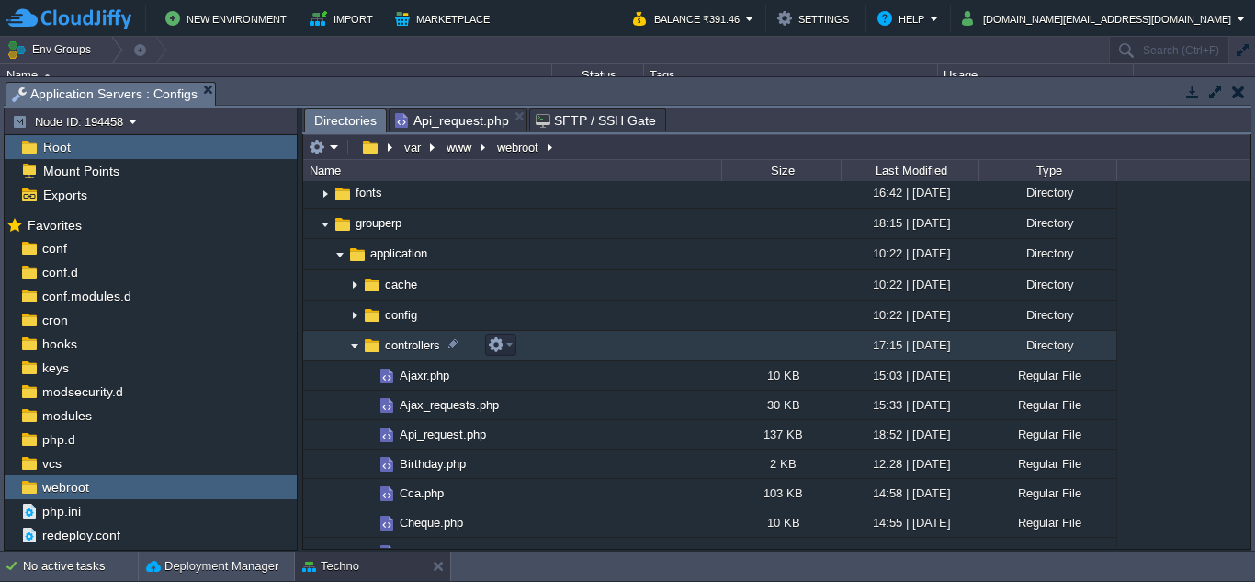
click at [356, 348] on img at bounding box center [354, 346] width 15 height 28
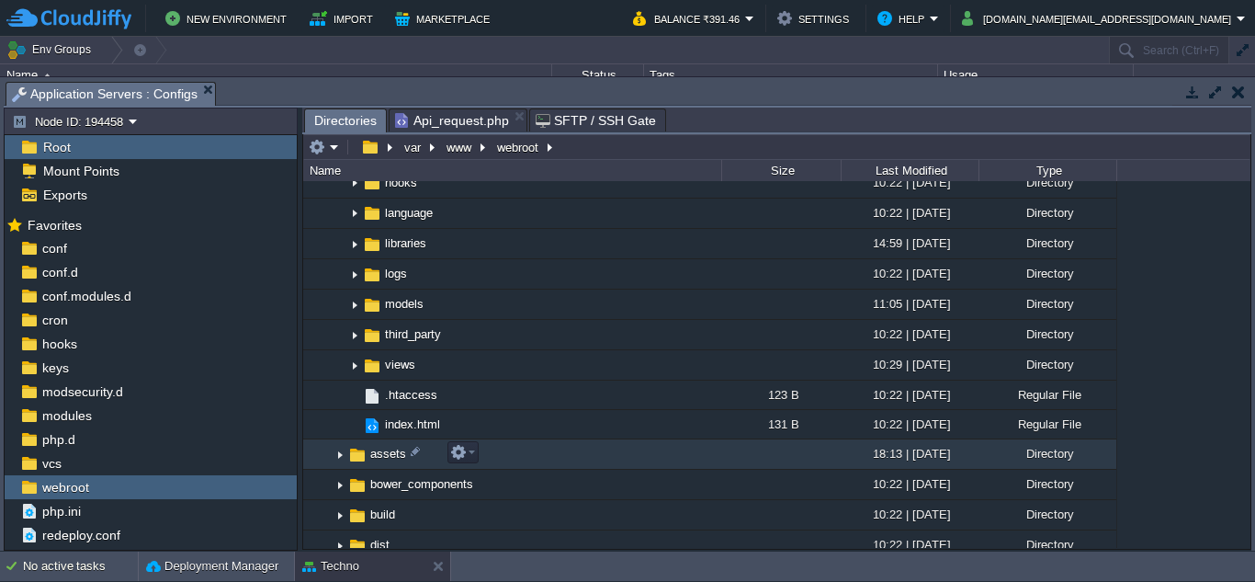
scroll to position [459, 0]
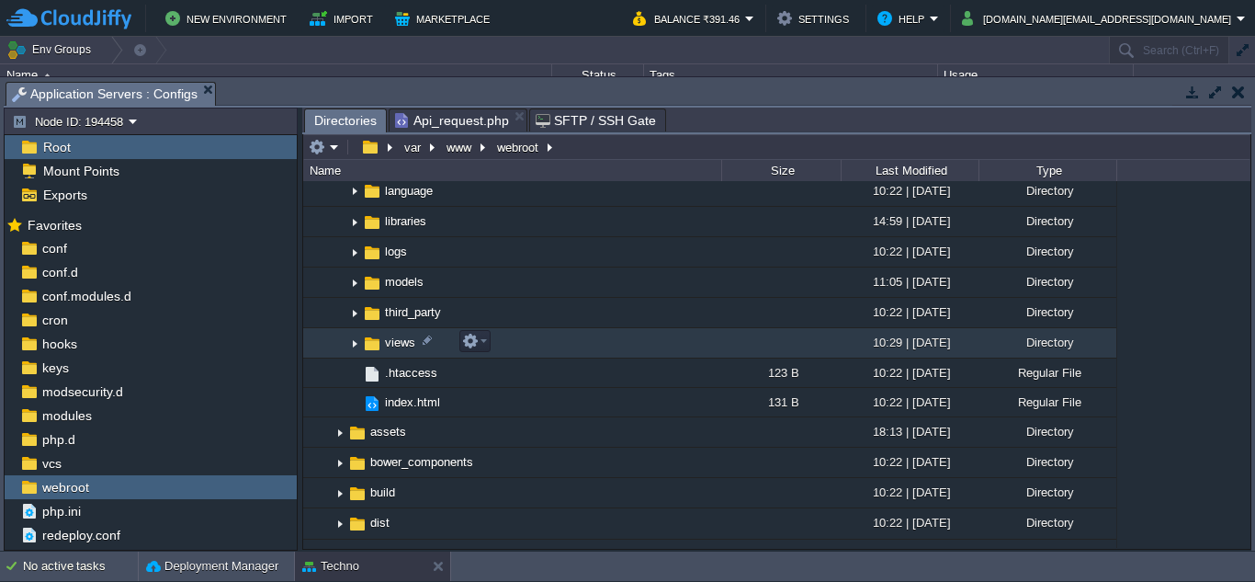
click at [416, 339] on span "views" at bounding box center [400, 342] width 36 height 16
click at [353, 346] on img at bounding box center [354, 343] width 15 height 28
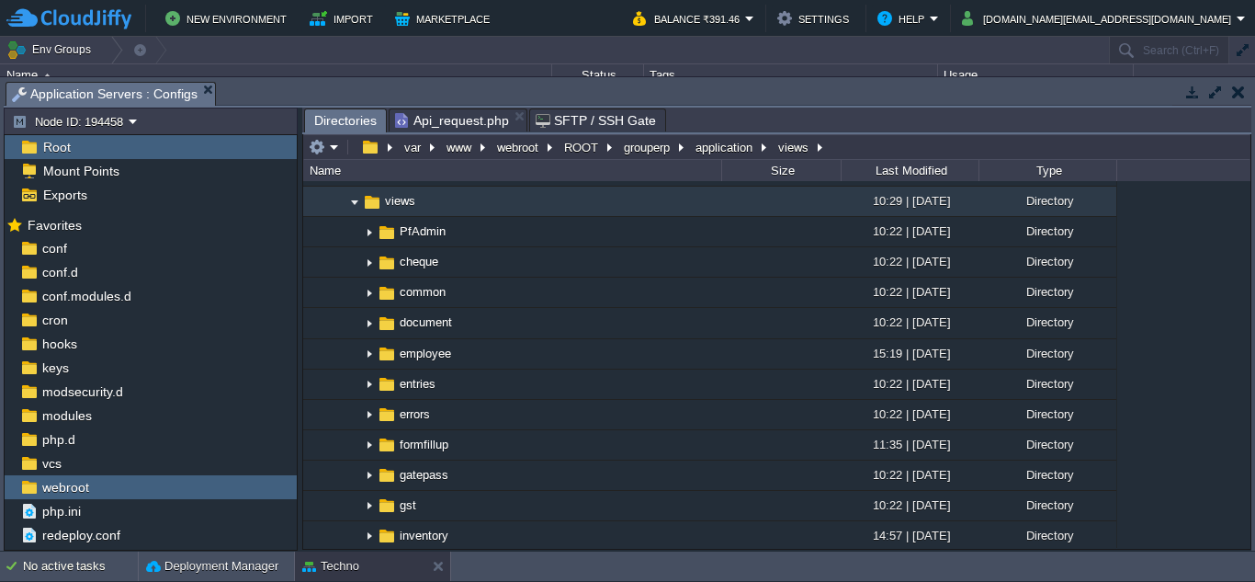
scroll to position [827, 0]
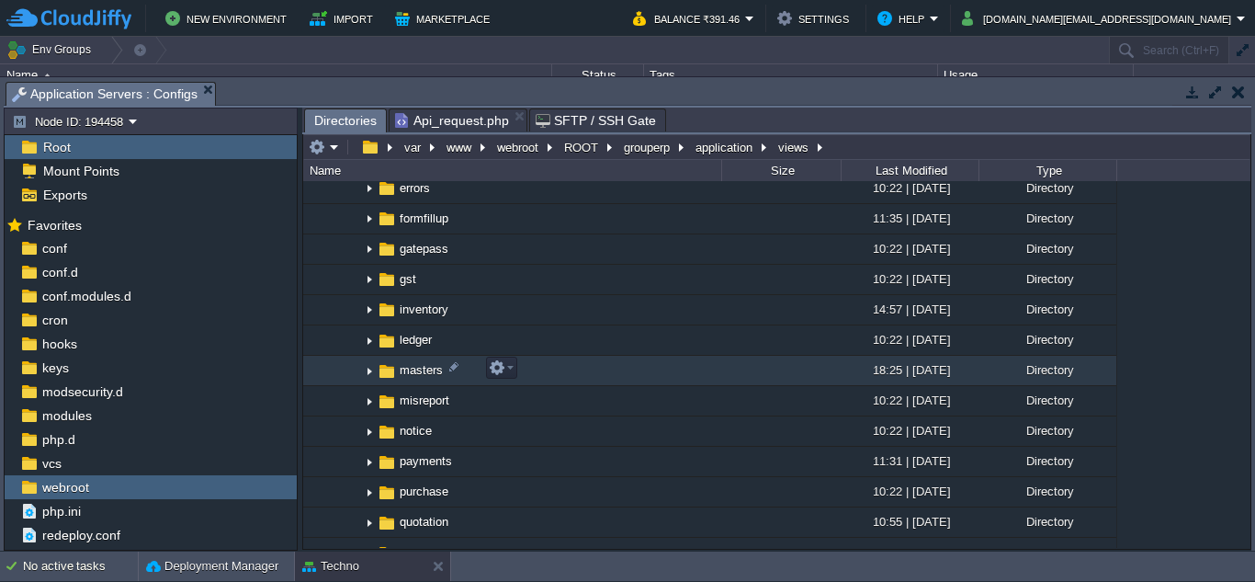
click at [370, 369] on img at bounding box center [369, 370] width 15 height 28
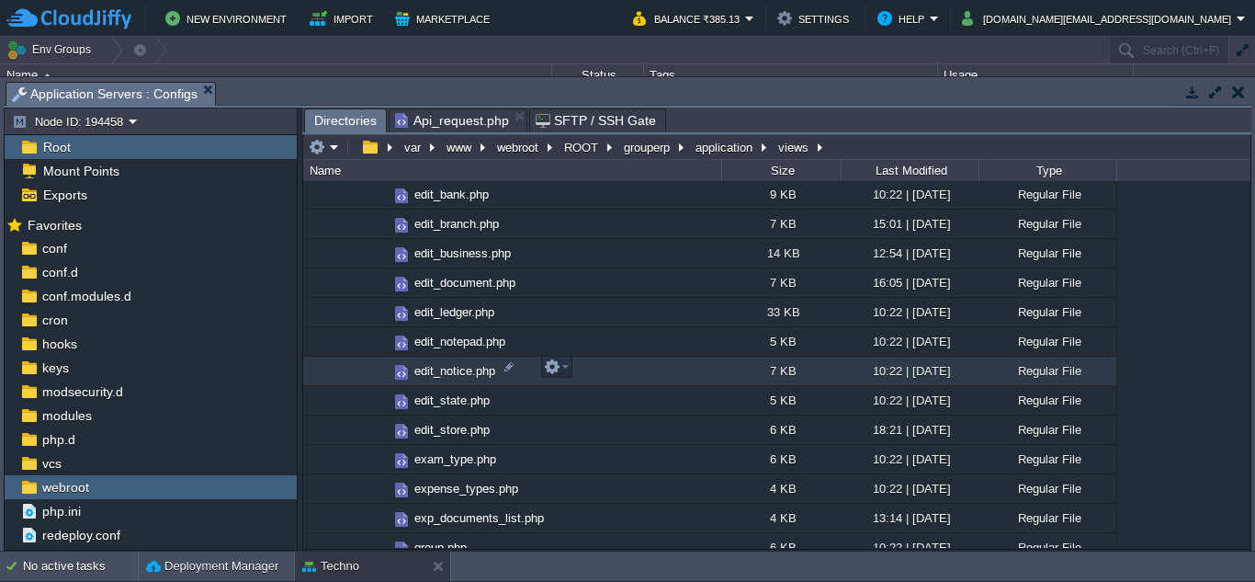
scroll to position [2021, 0]
